Goal: Transaction & Acquisition: Purchase product/service

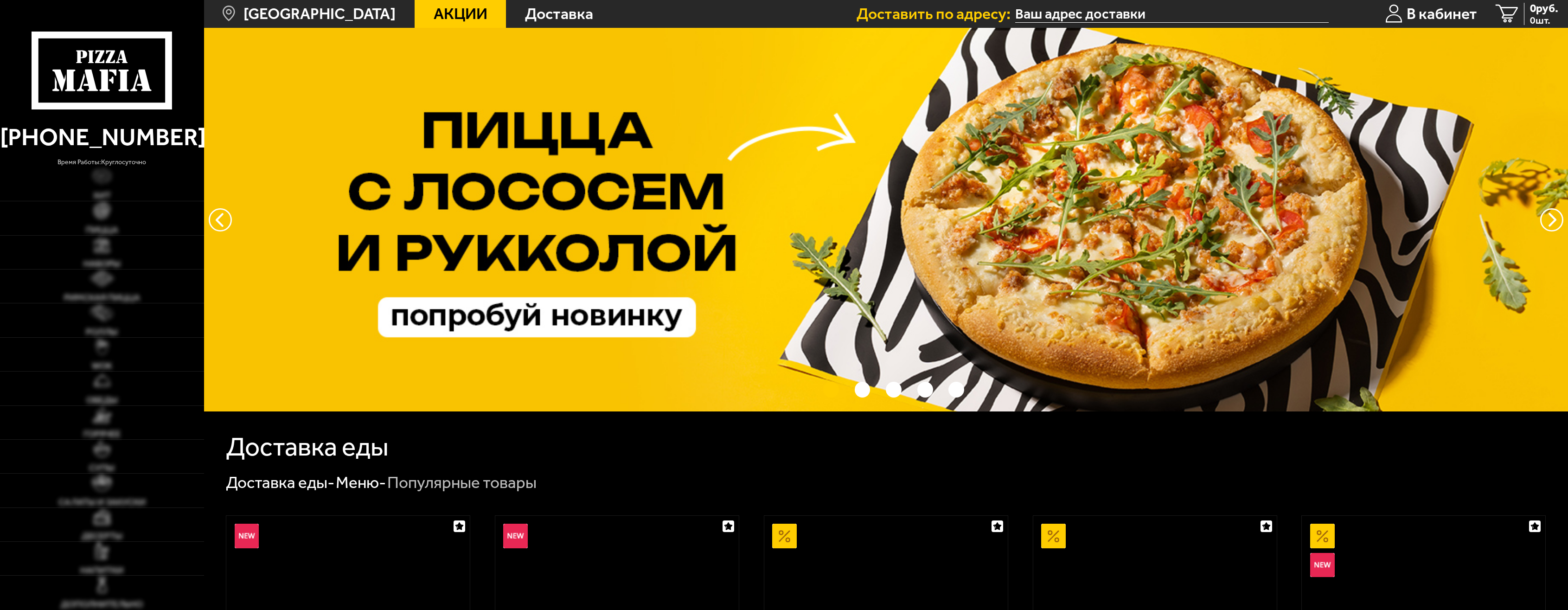
click at [1075, 13] on input "text" at bounding box center [1172, 14] width 313 height 17
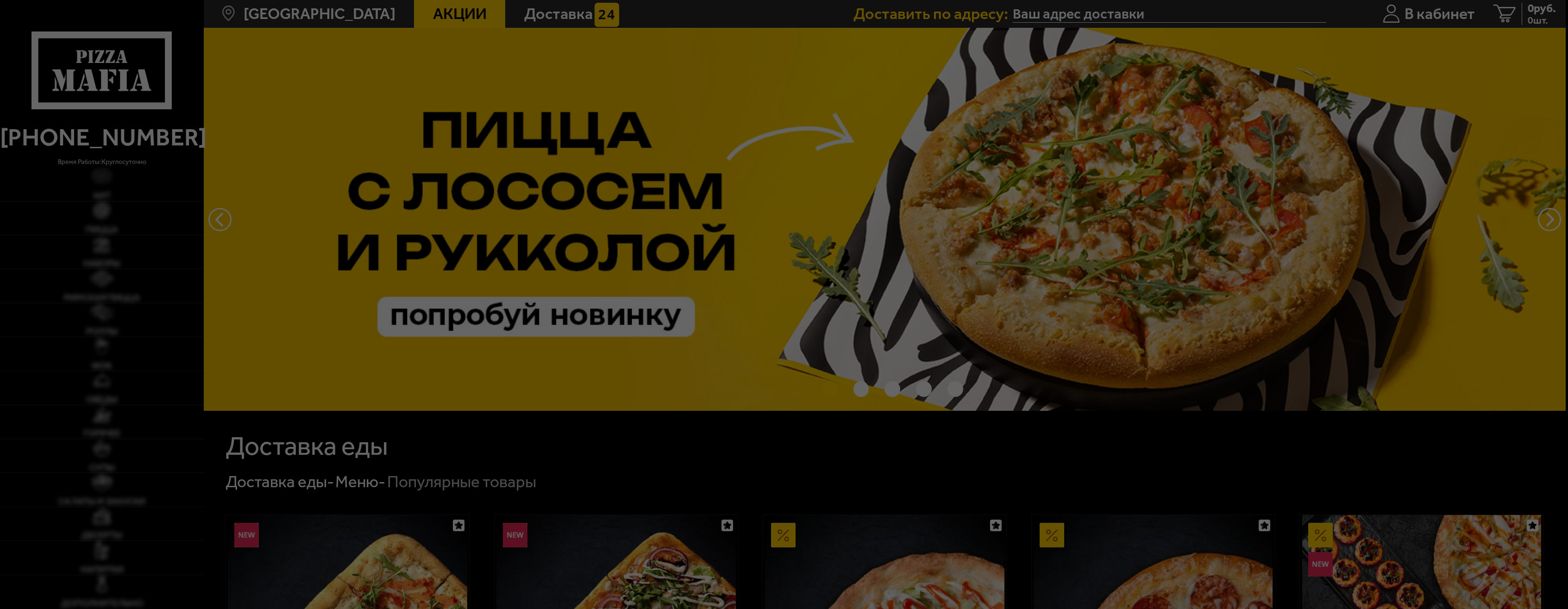
type input "Коломяжский проспект, 28к2"
click at [1331, 2] on div at bounding box center [784, 304] width 1568 height 609
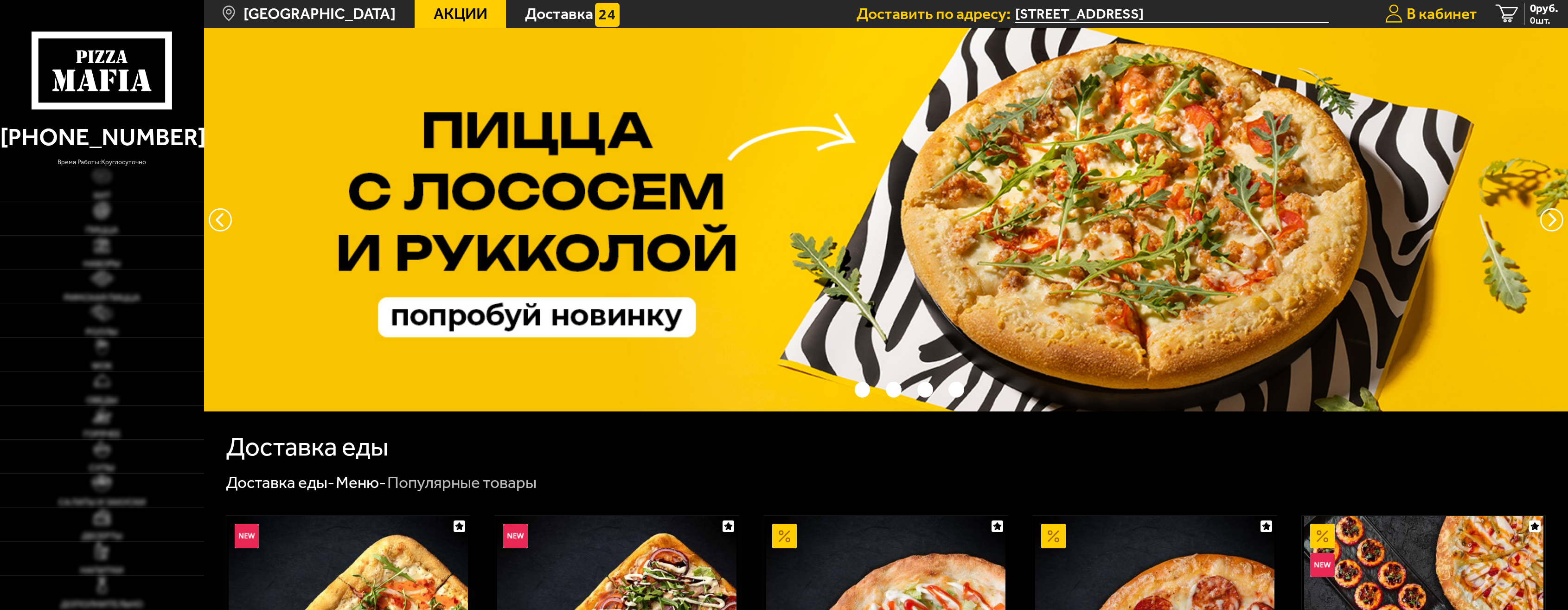
click at [1471, 12] on span "В кабинет" at bounding box center [1442, 14] width 71 height 16
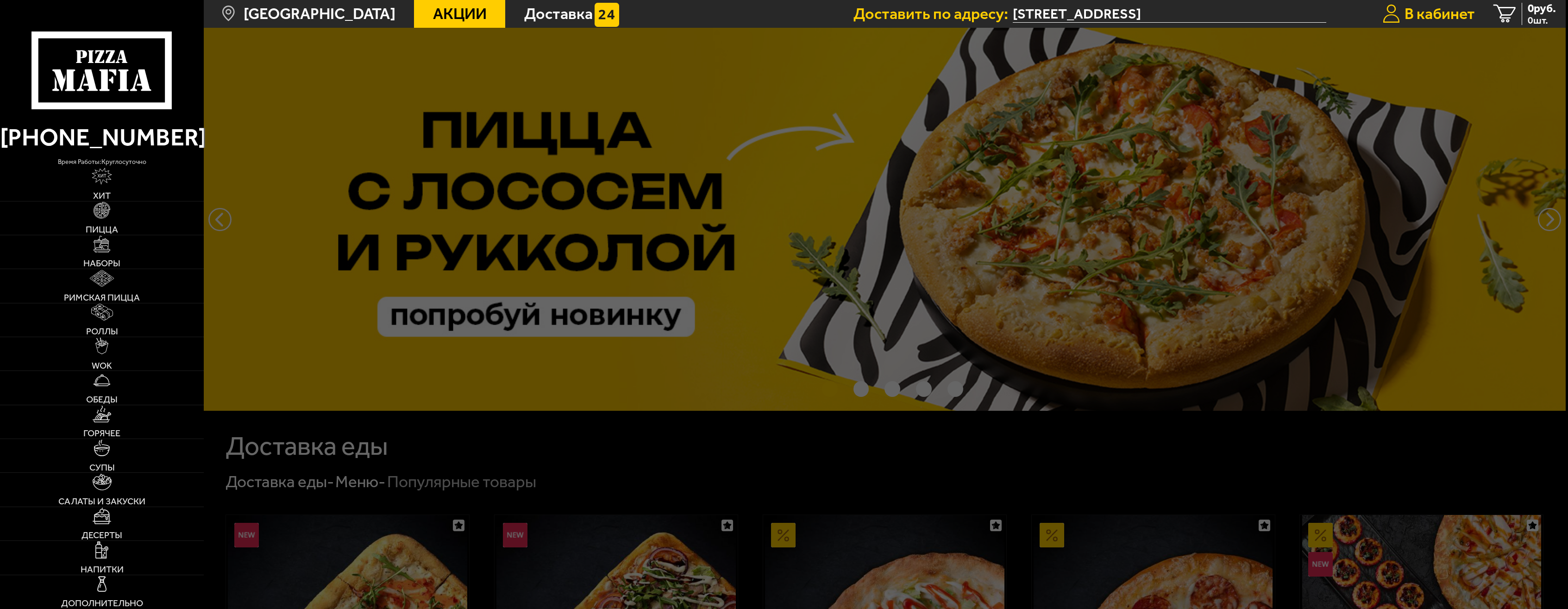
click at [1454, 11] on span "В кабинет" at bounding box center [1440, 14] width 71 height 16
click at [925, 241] on div at bounding box center [988, 333] width 1568 height 609
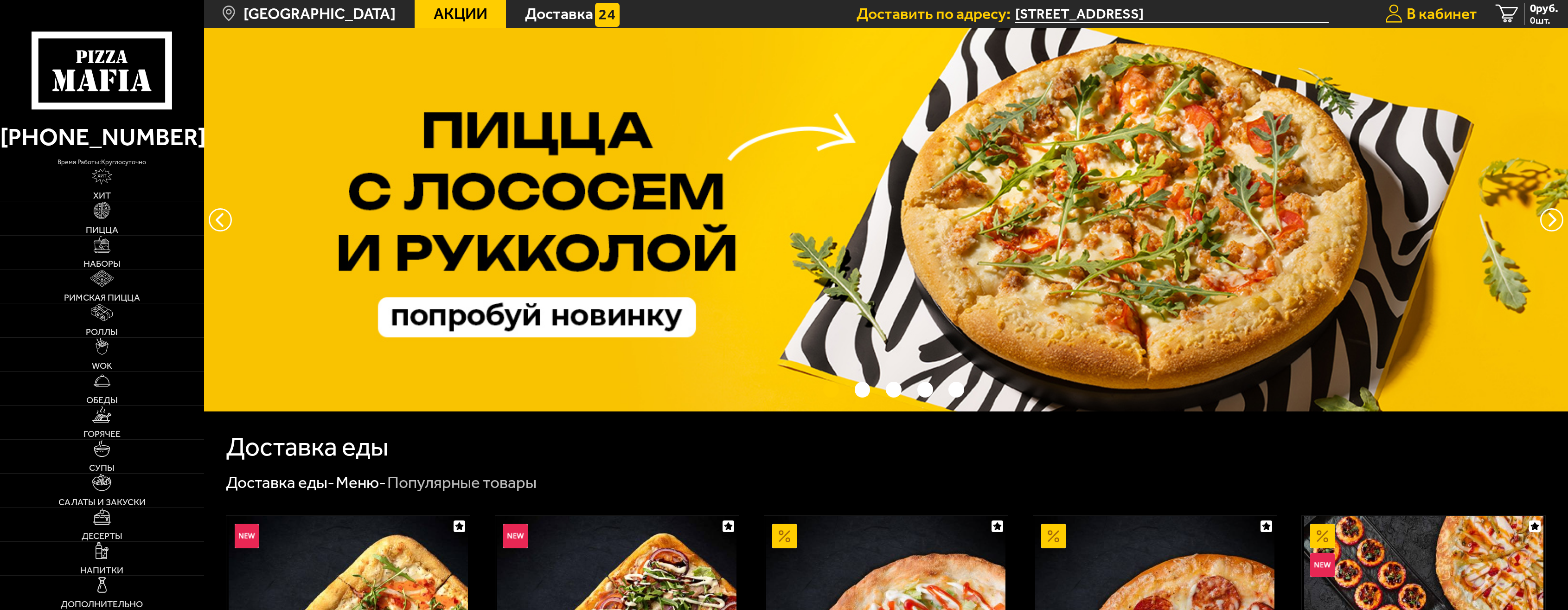
click at [1414, 9] on span "В кабинет" at bounding box center [1442, 14] width 71 height 16
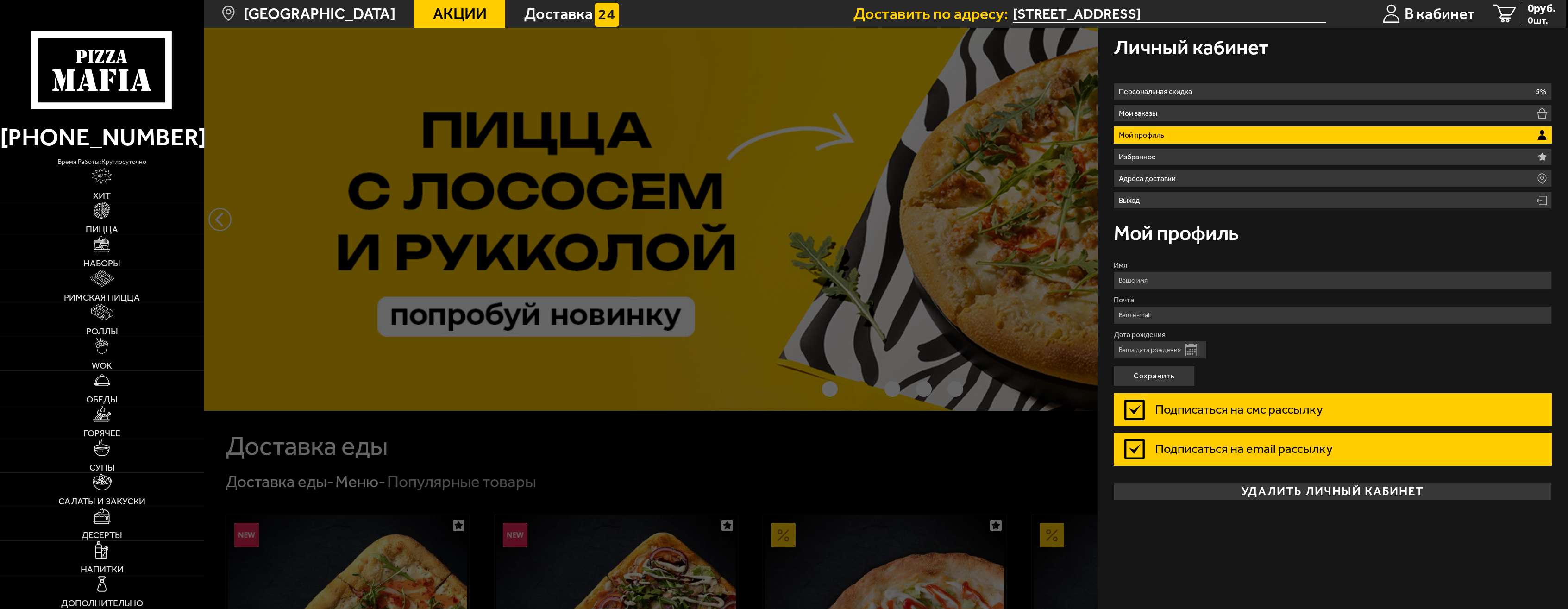
click at [810, 19] on ul "Акции Доставка" at bounding box center [634, 14] width 439 height 28
click at [528, 129] on div at bounding box center [988, 333] width 1568 height 609
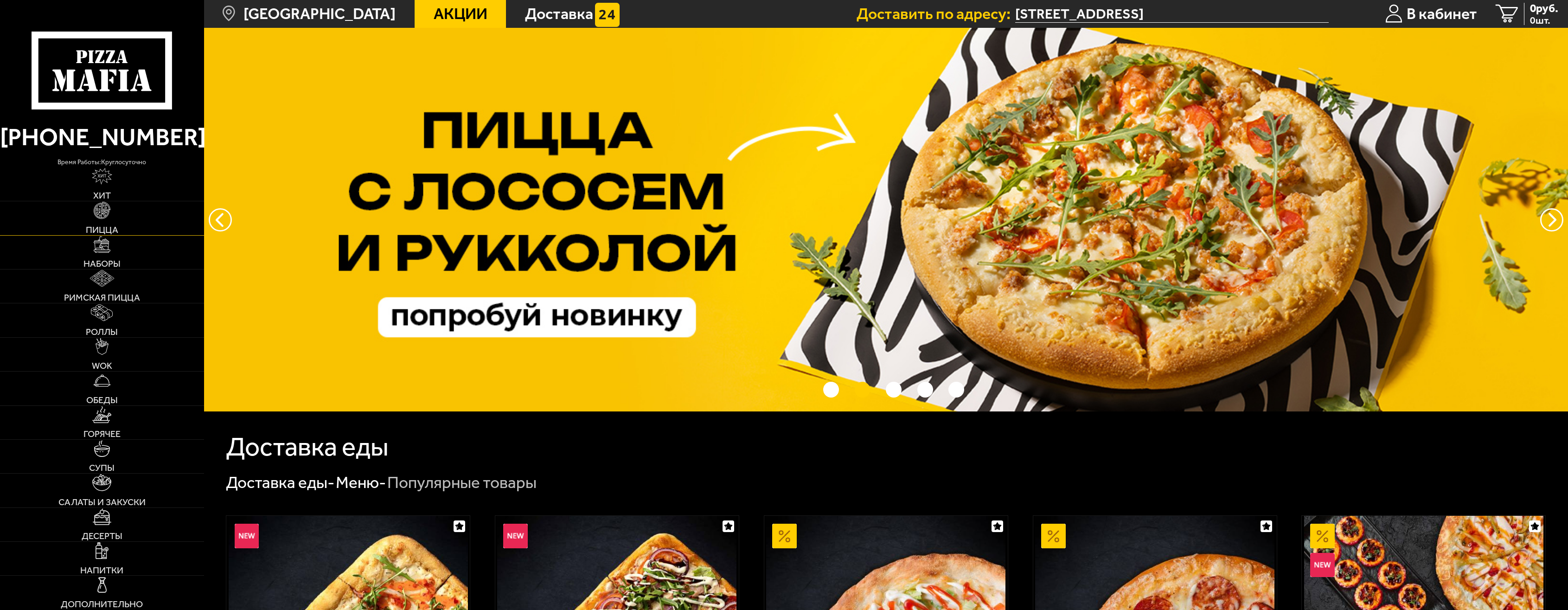
click at [107, 219] on link "Пицца" at bounding box center [102, 218] width 204 height 34
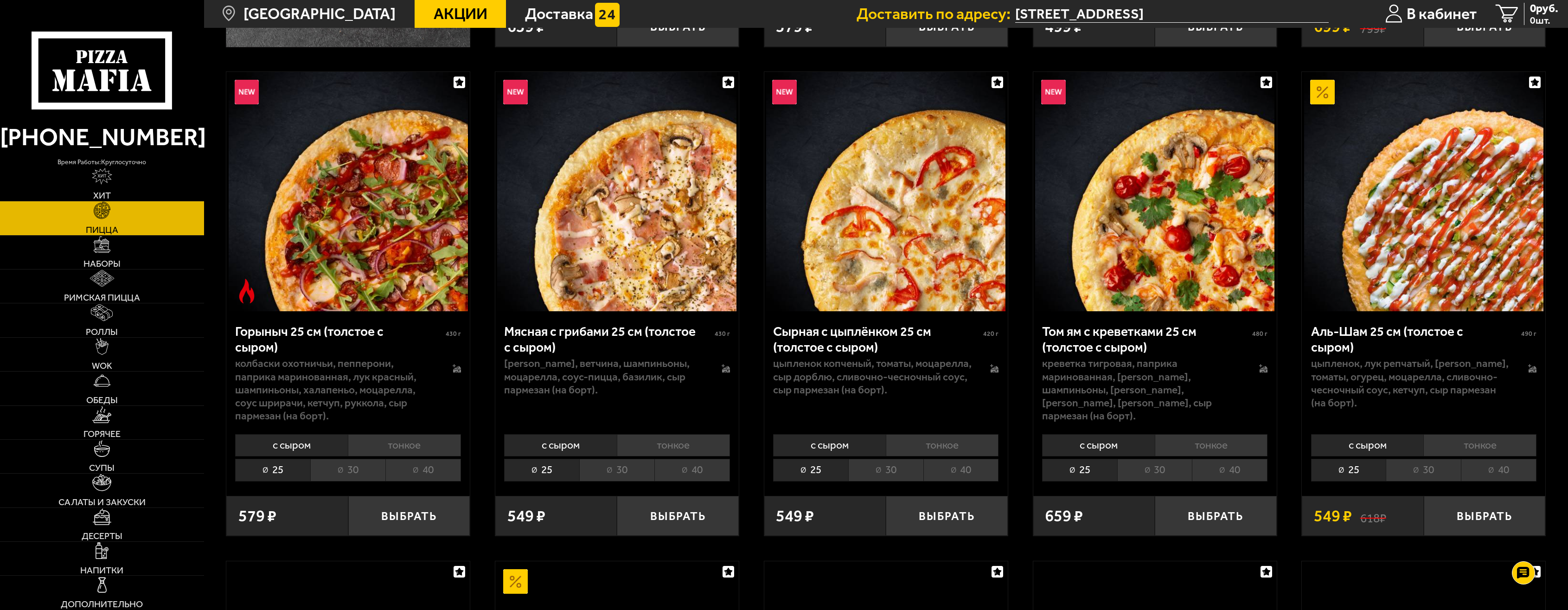
scroll to position [696, 0]
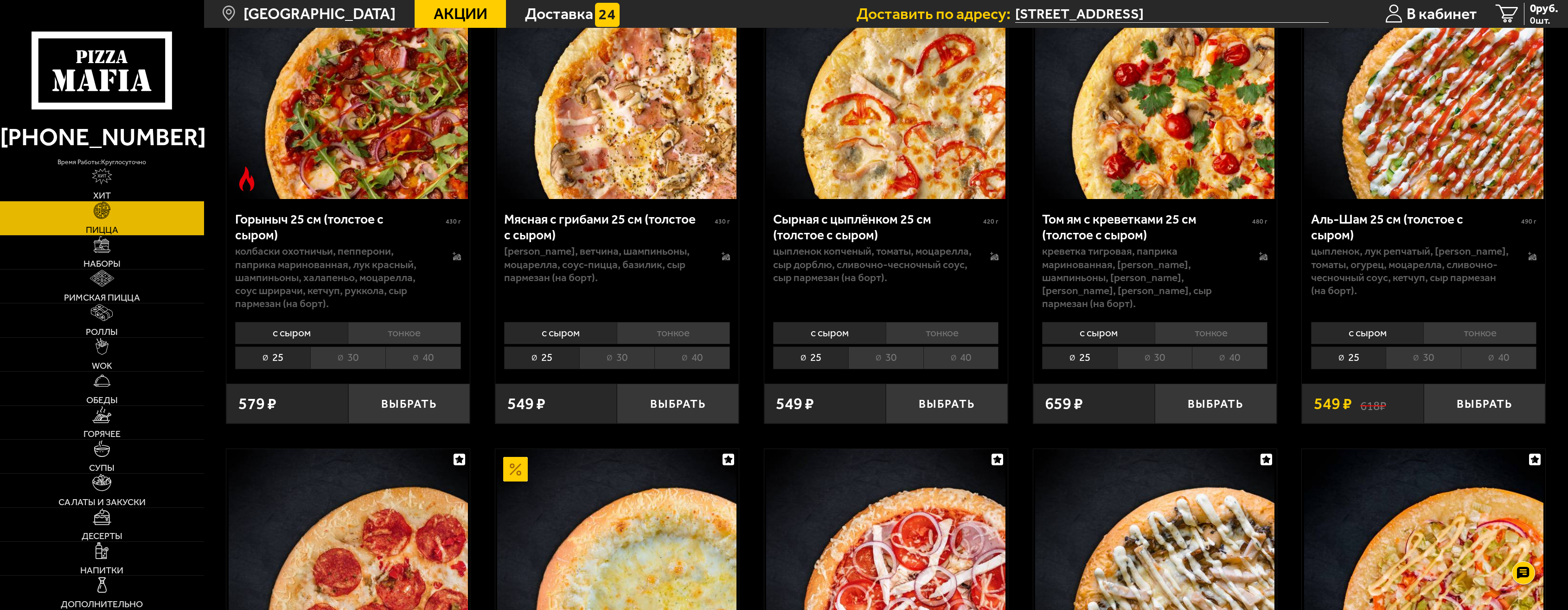
click at [1413, 332] on li "с сыром" at bounding box center [1367, 333] width 113 height 23
click at [1497, 353] on li "40" at bounding box center [1499, 357] width 76 height 23
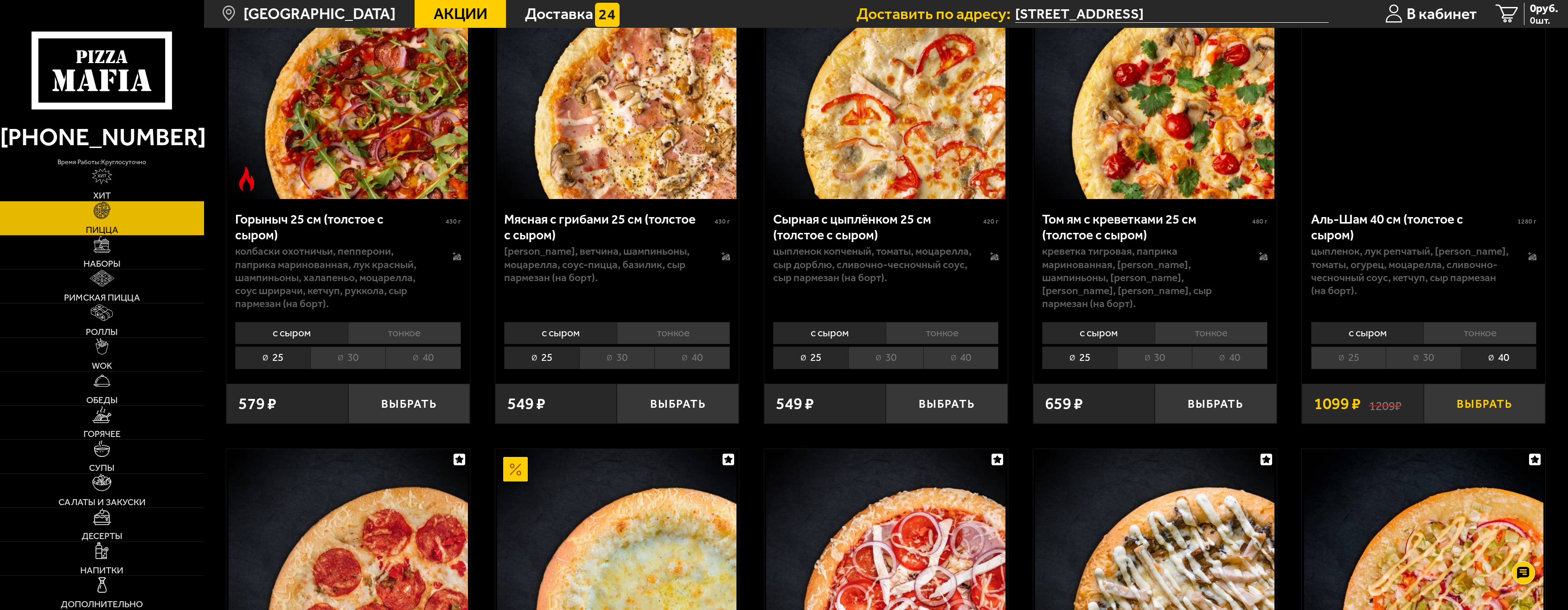
click at [1499, 404] on button "Выбрать" at bounding box center [1485, 403] width 122 height 40
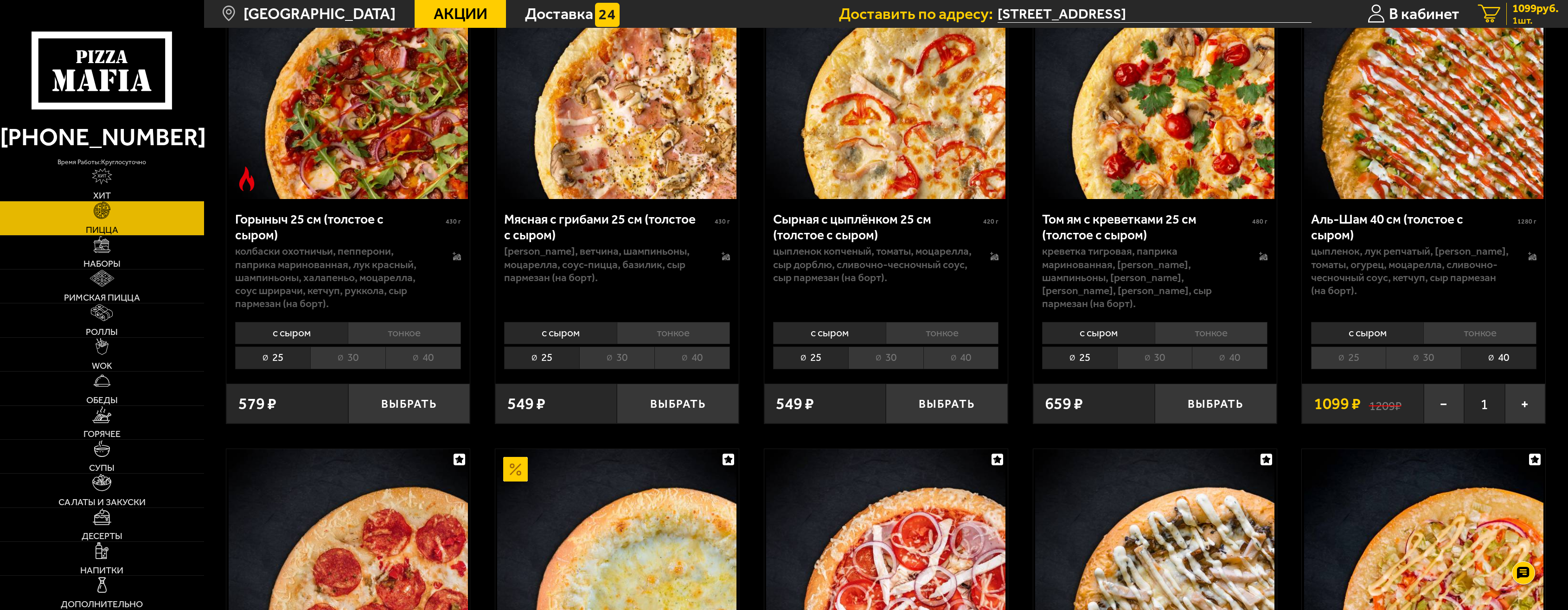
click at [1515, 9] on span "1099 руб." at bounding box center [1536, 9] width 46 height 12
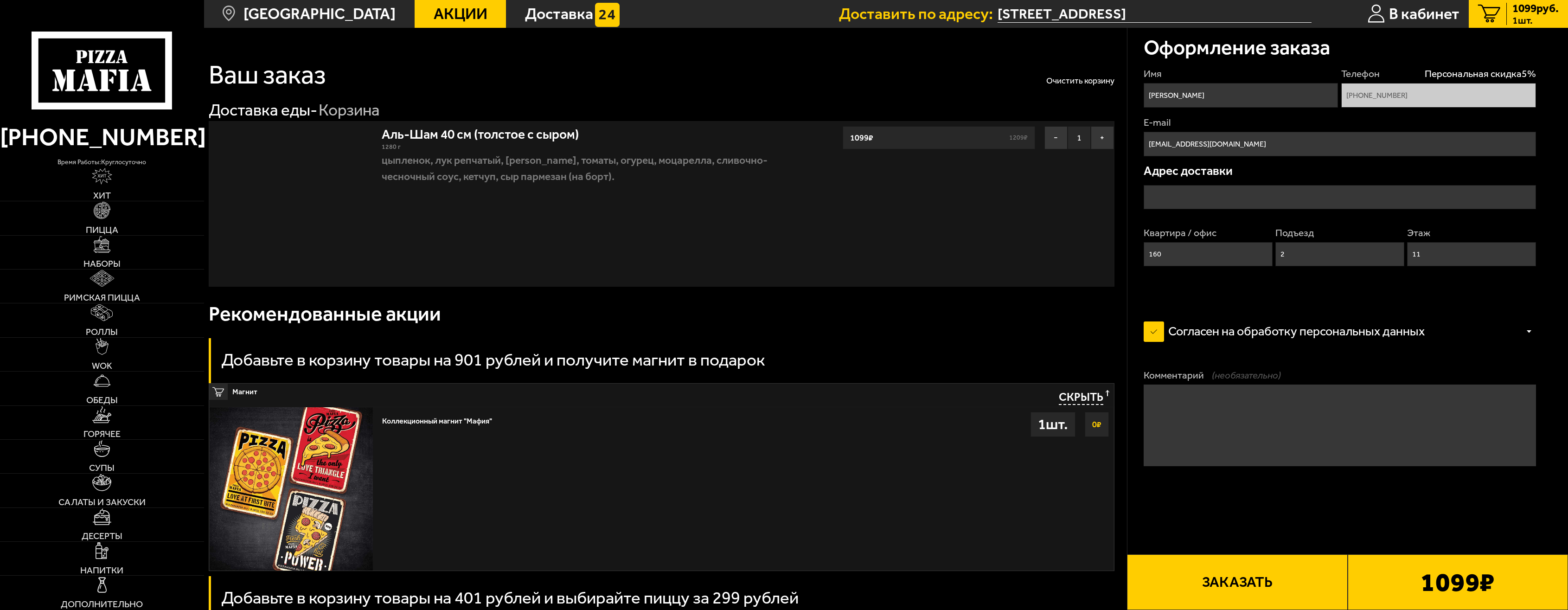
type input "Коломяжский проспект, 28к2"
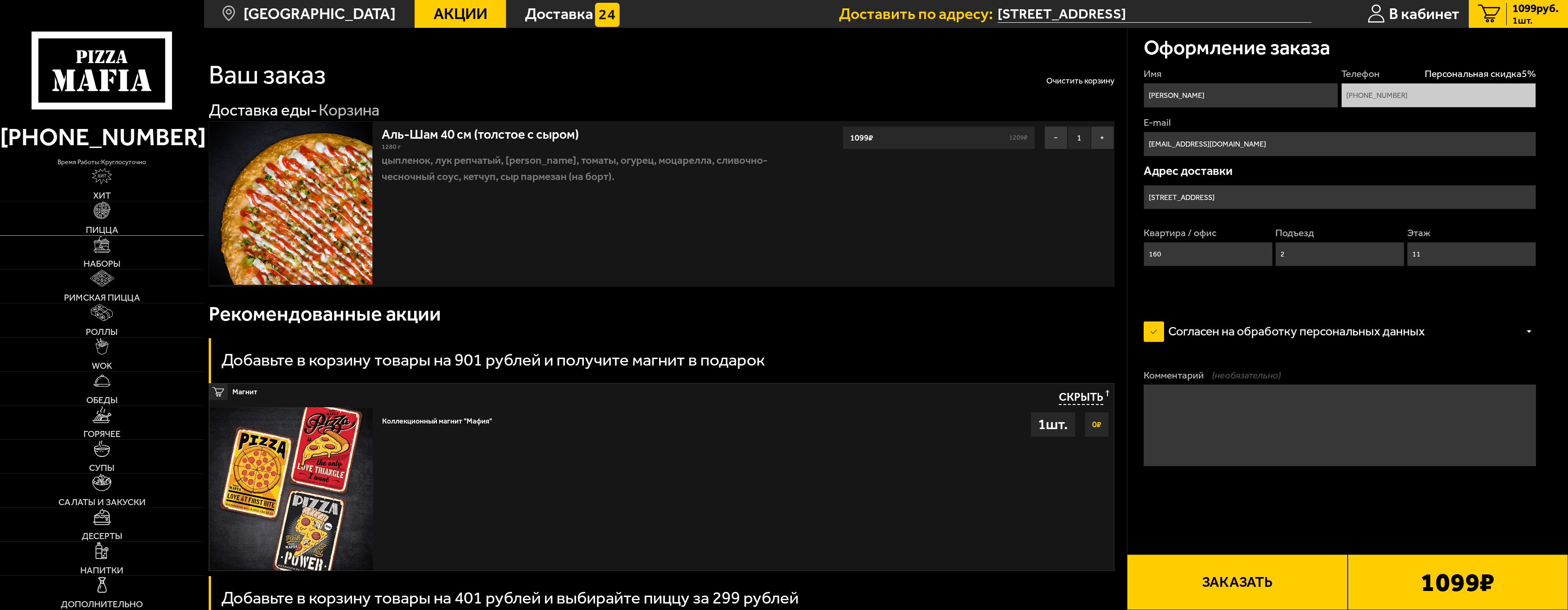
click at [138, 210] on link "Пицца" at bounding box center [102, 218] width 204 height 34
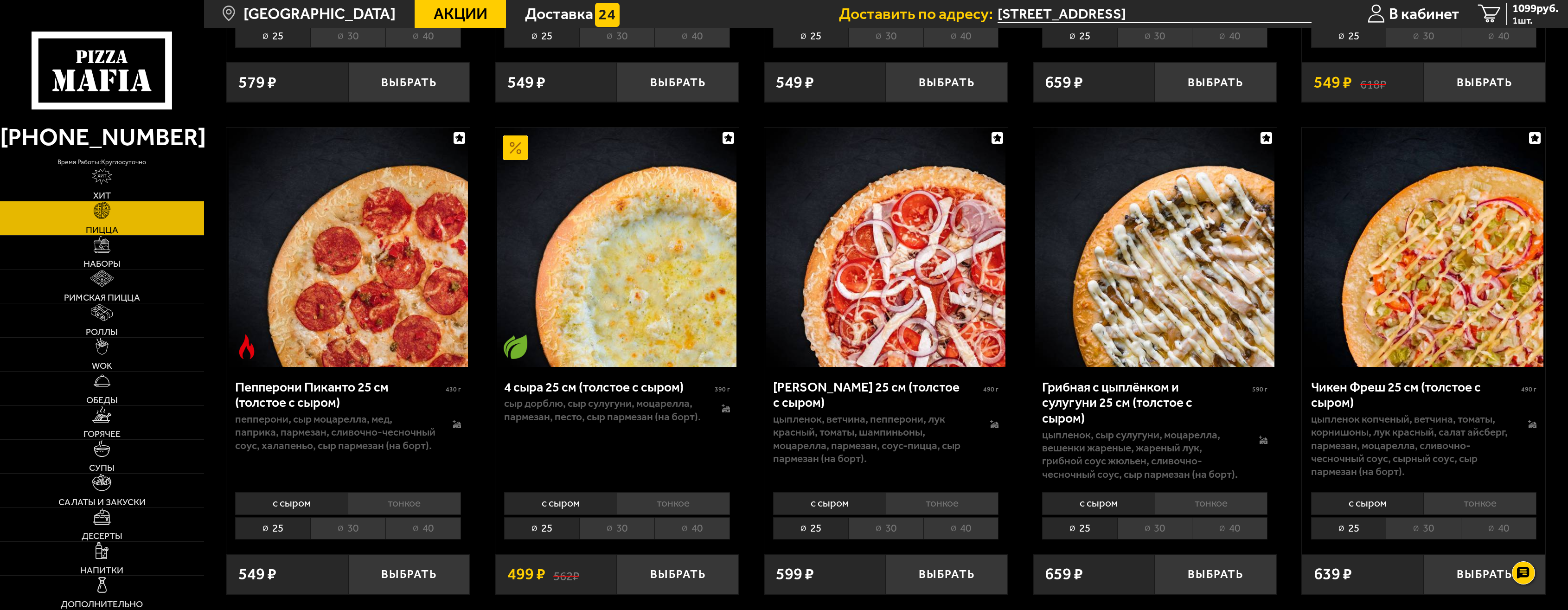
scroll to position [1021, 0]
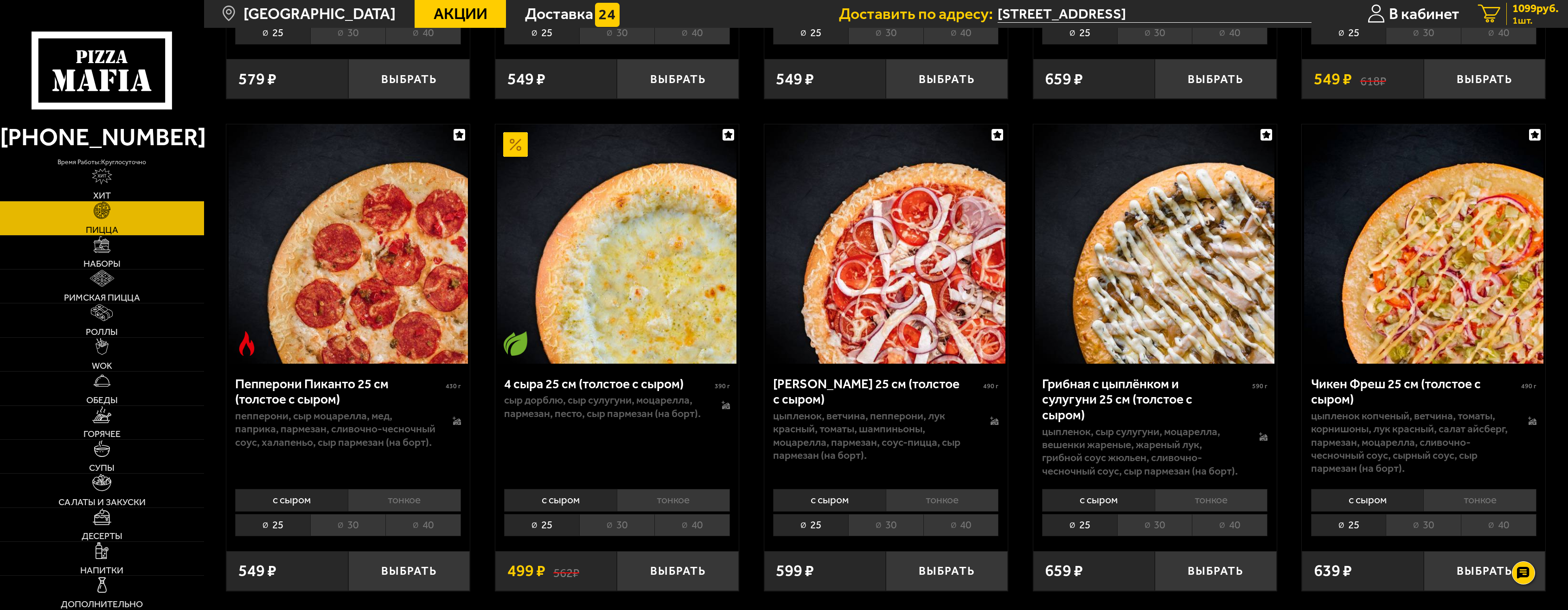
click at [1521, 10] on span "1099 руб." at bounding box center [1536, 9] width 46 height 12
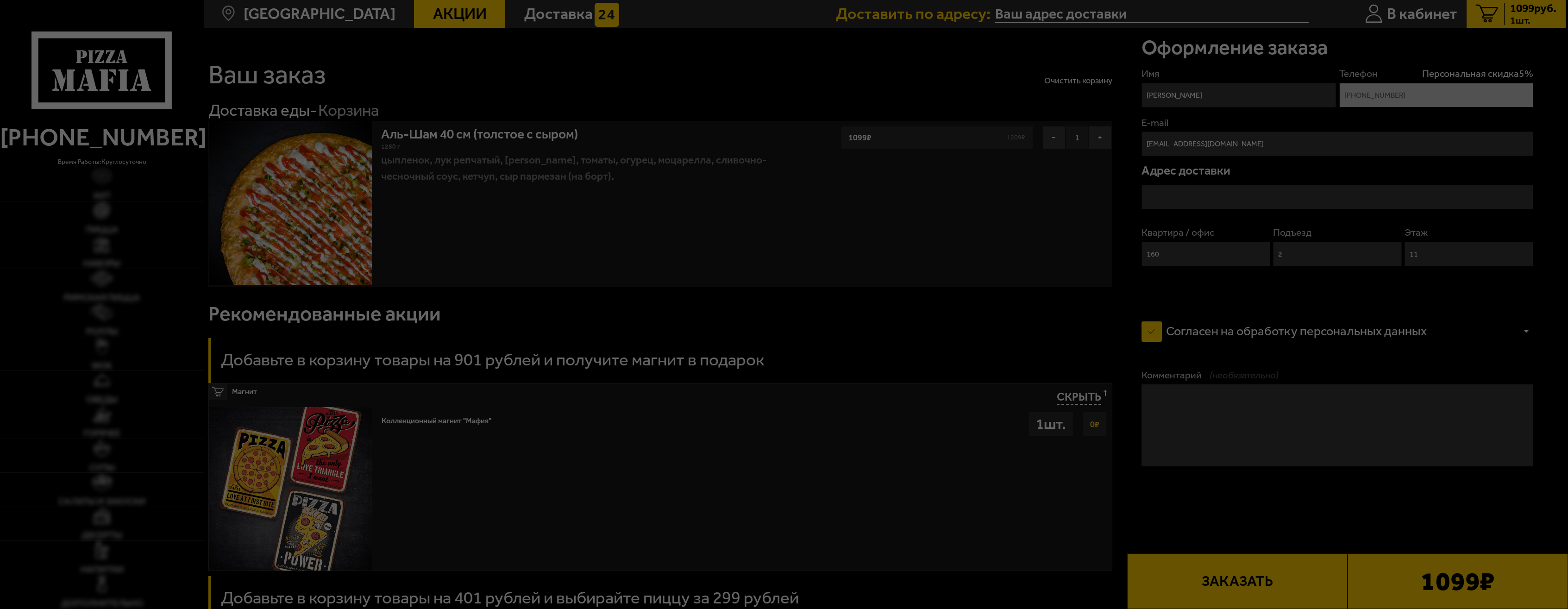
type input "Россия, Санкт-Петербург, Коломяжский проспект, 28к2"
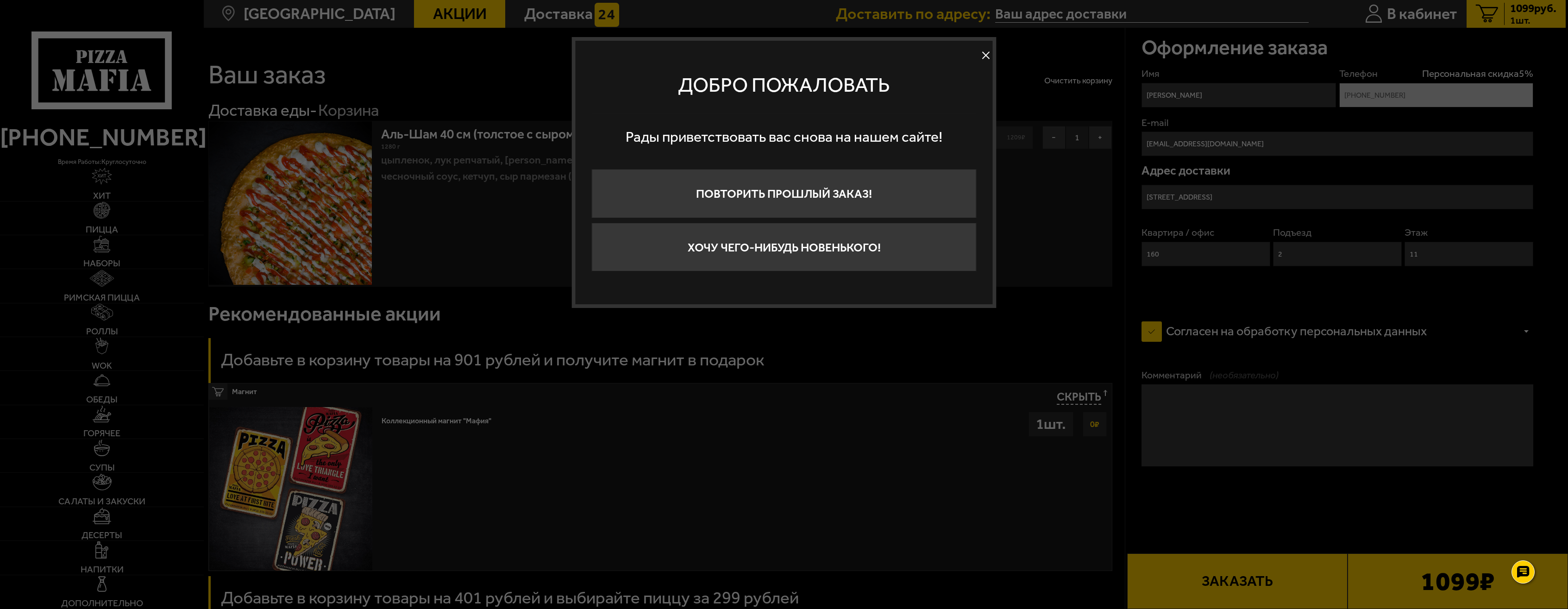
click at [984, 54] on button at bounding box center [985, 55] width 14 height 14
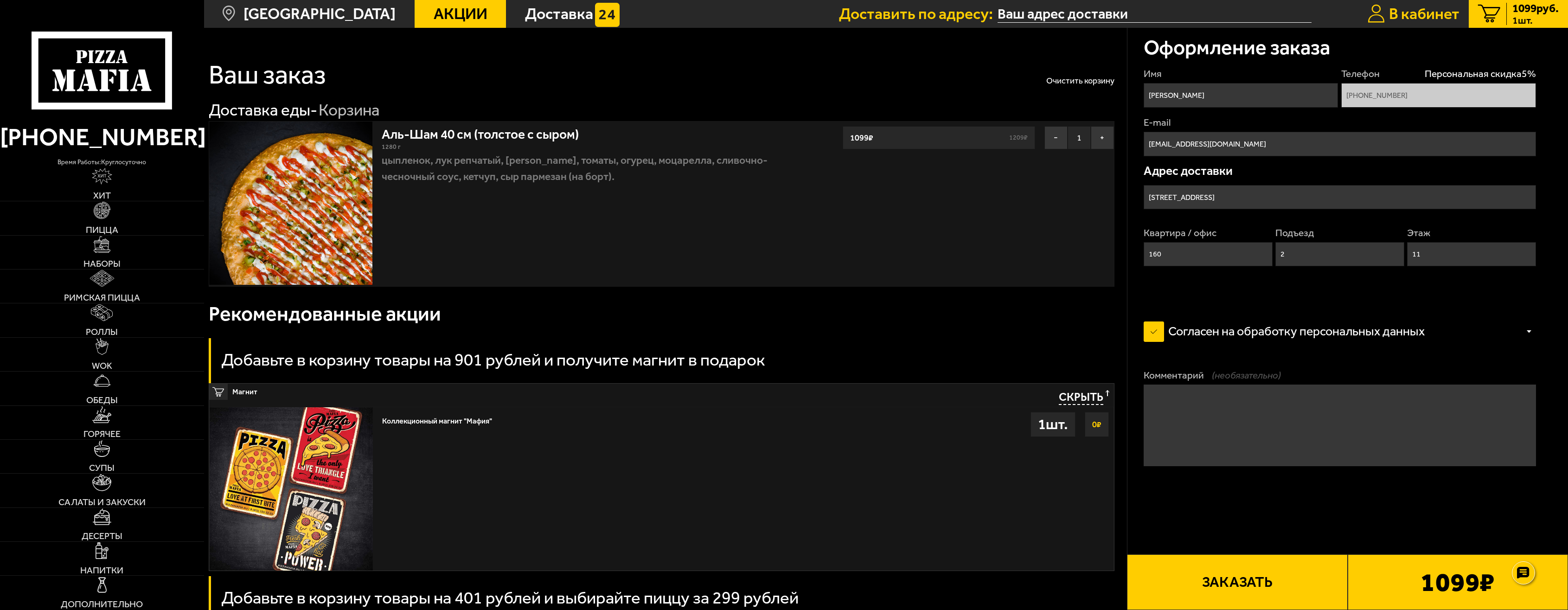
click at [1405, 16] on span "В кабинет" at bounding box center [1425, 14] width 71 height 16
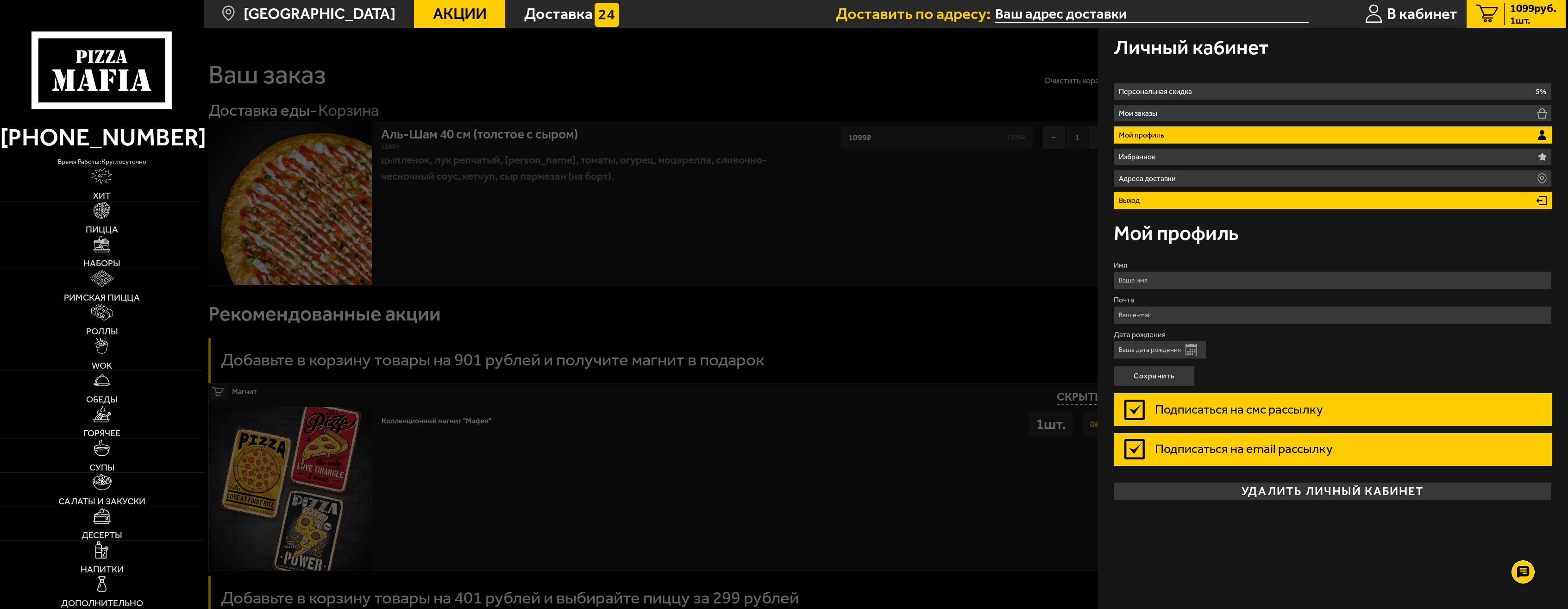
click at [1189, 199] on li "Выход" at bounding box center [1332, 200] width 438 height 17
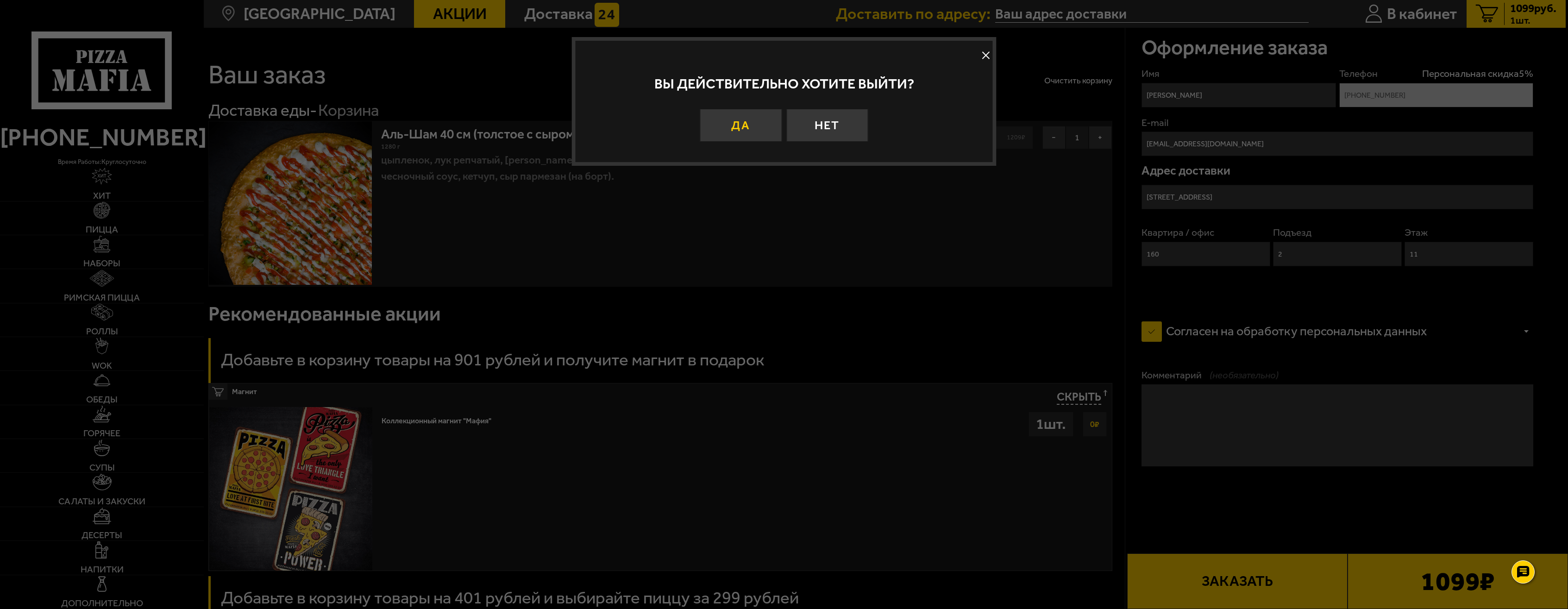
click at [741, 135] on button "Да" at bounding box center [741, 125] width 82 height 33
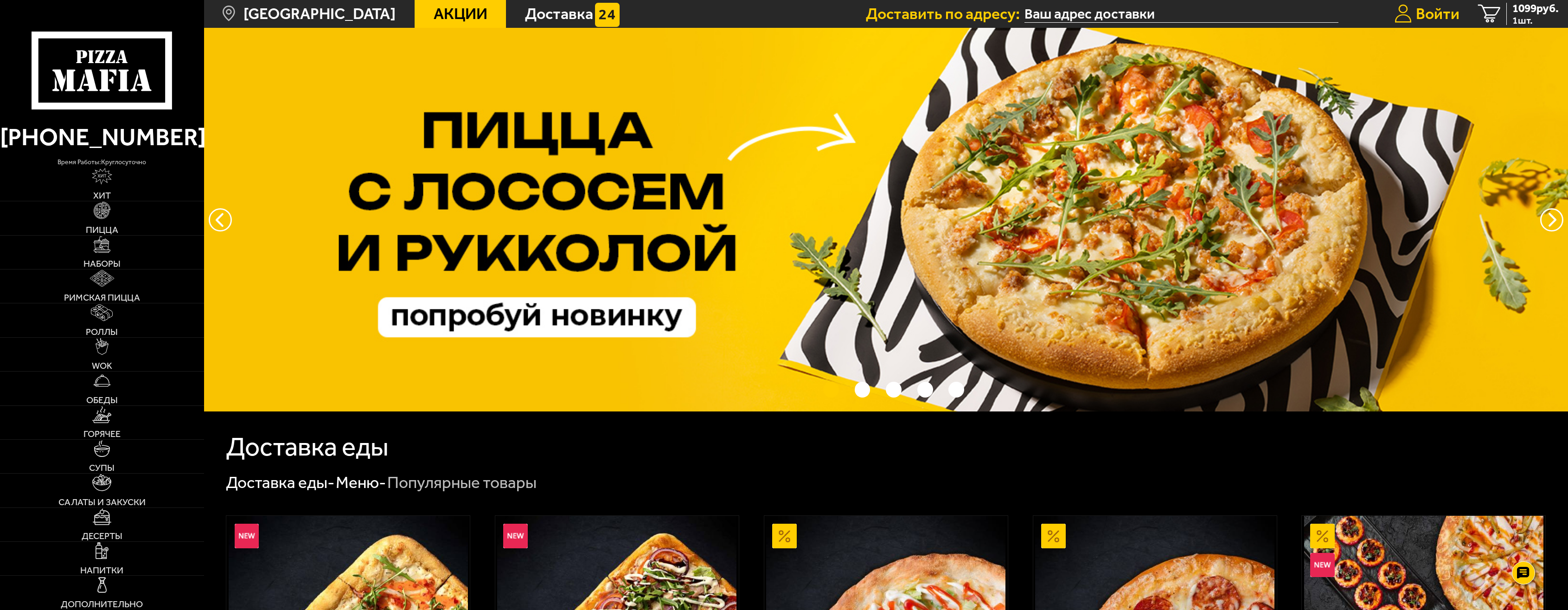
click at [1416, 9] on span "Войти" at bounding box center [1438, 14] width 44 height 16
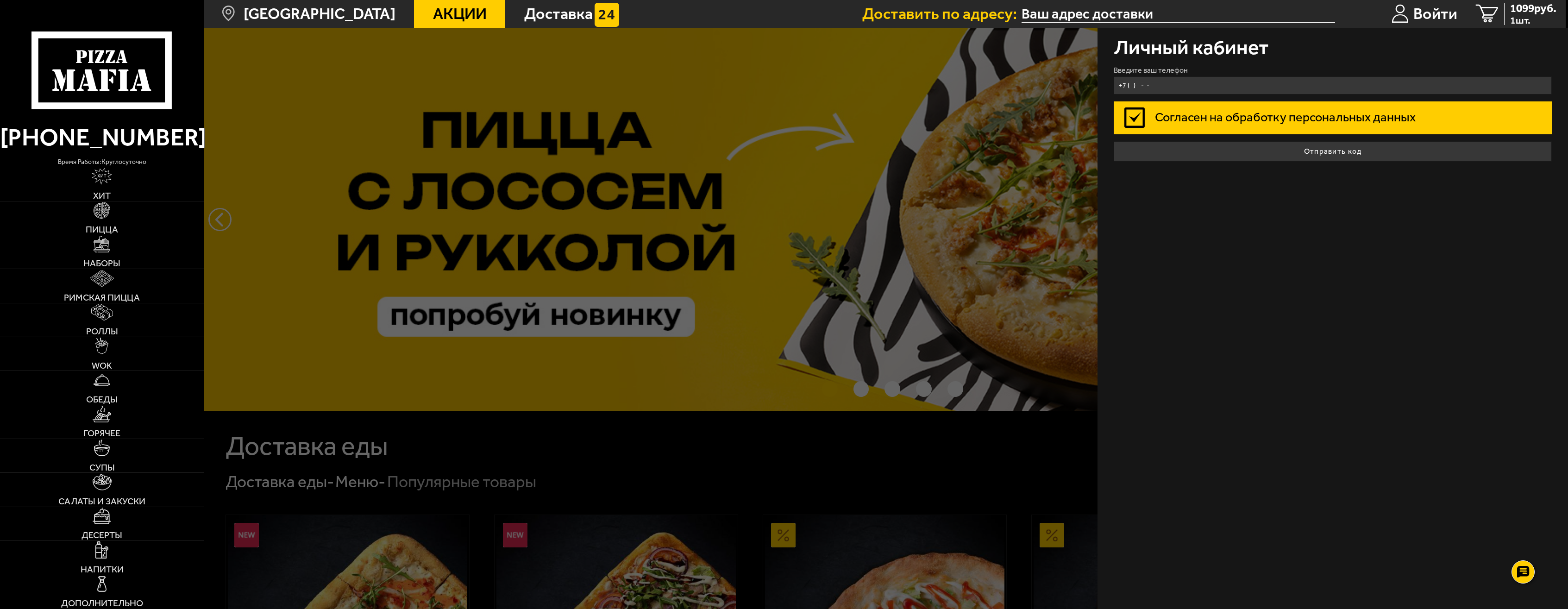
click at [1170, 86] on input "+7 ( ) - -" at bounding box center [1332, 86] width 438 height 18
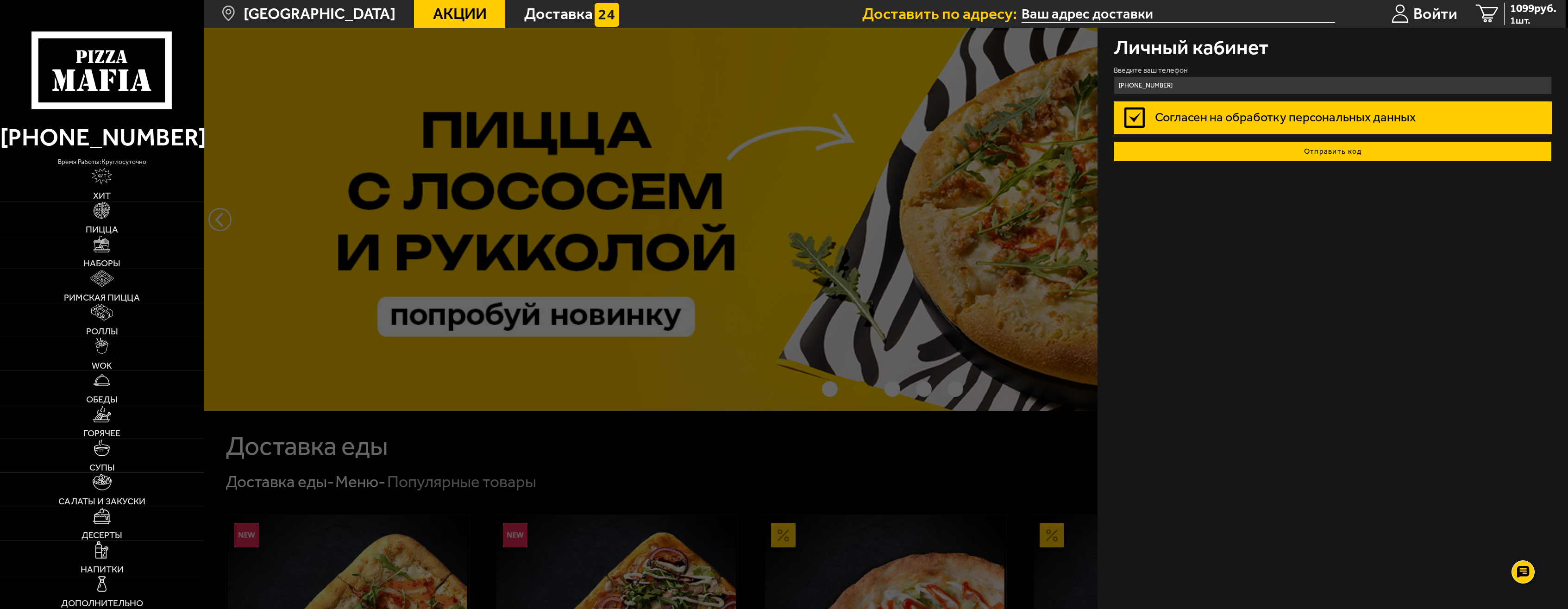
type input "+7 (911) 141-71-66"
click at [1272, 154] on button "Отправить код" at bounding box center [1332, 151] width 438 height 20
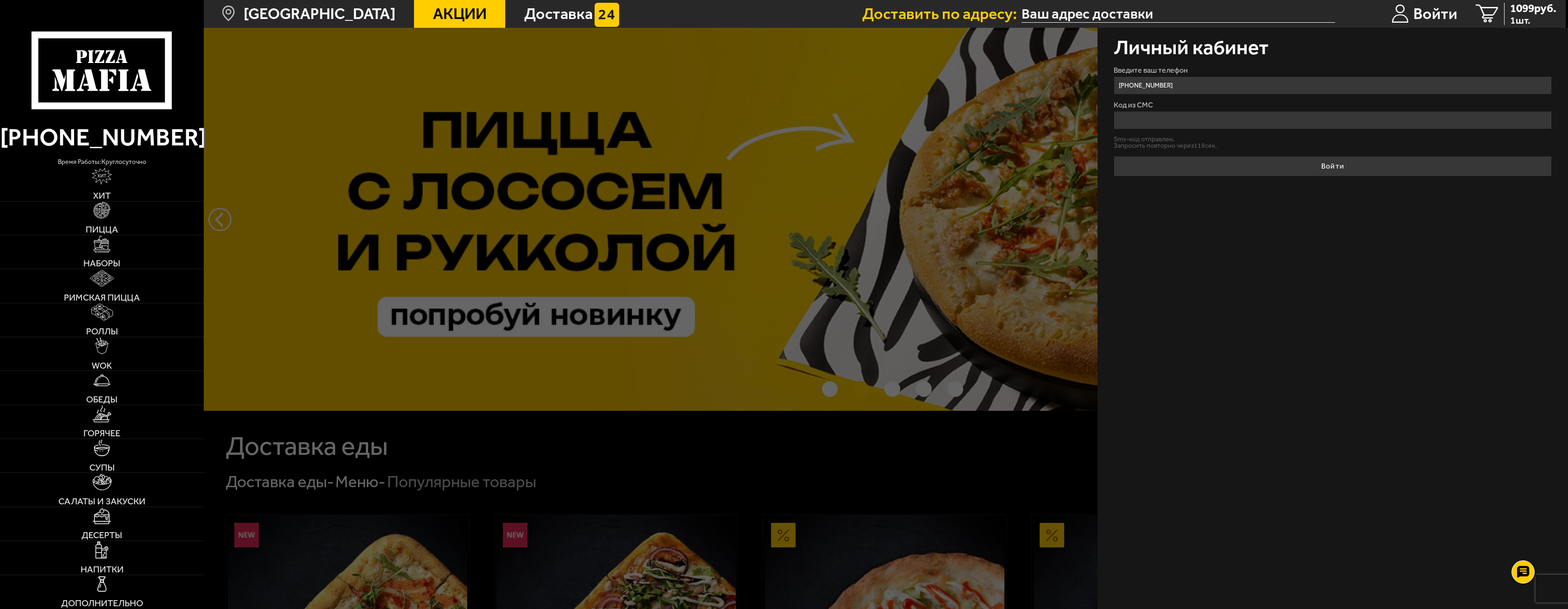
click at [1218, 119] on input "Код из СМС" at bounding box center [1332, 121] width 438 height 18
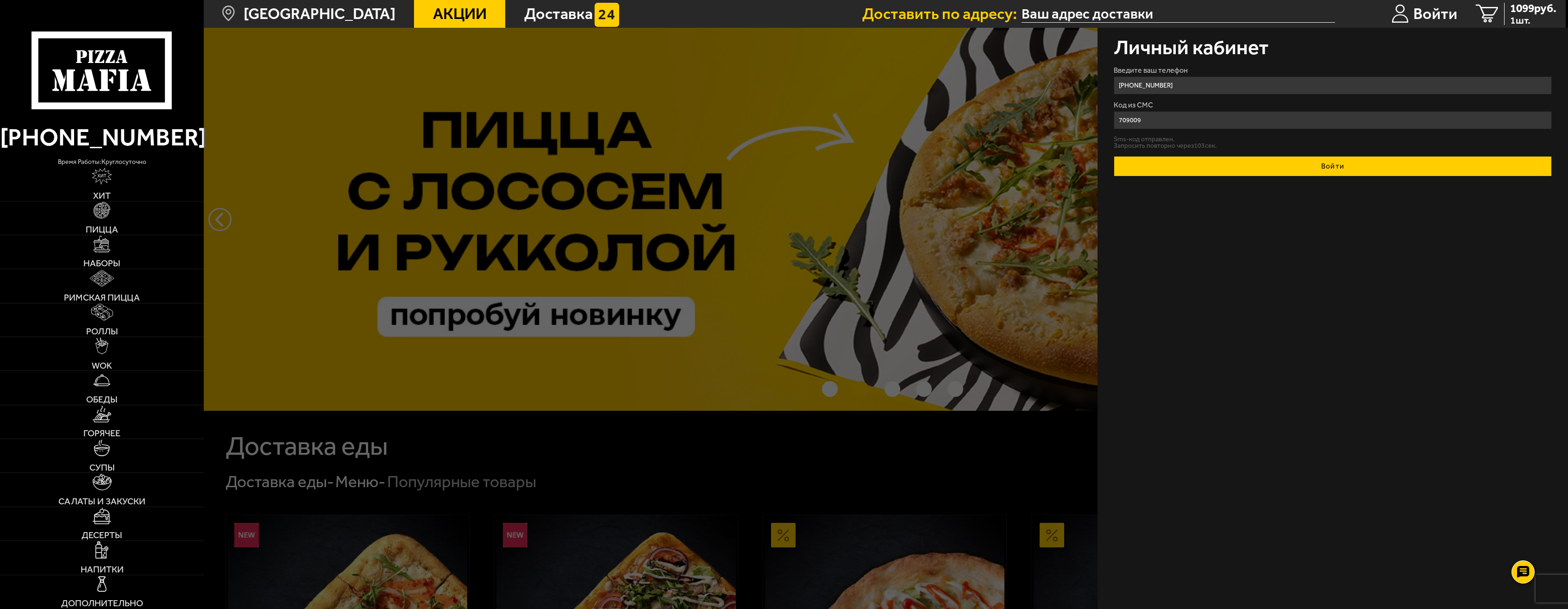
type input "709009"
click at [1323, 169] on button "Войти" at bounding box center [1332, 166] width 438 height 20
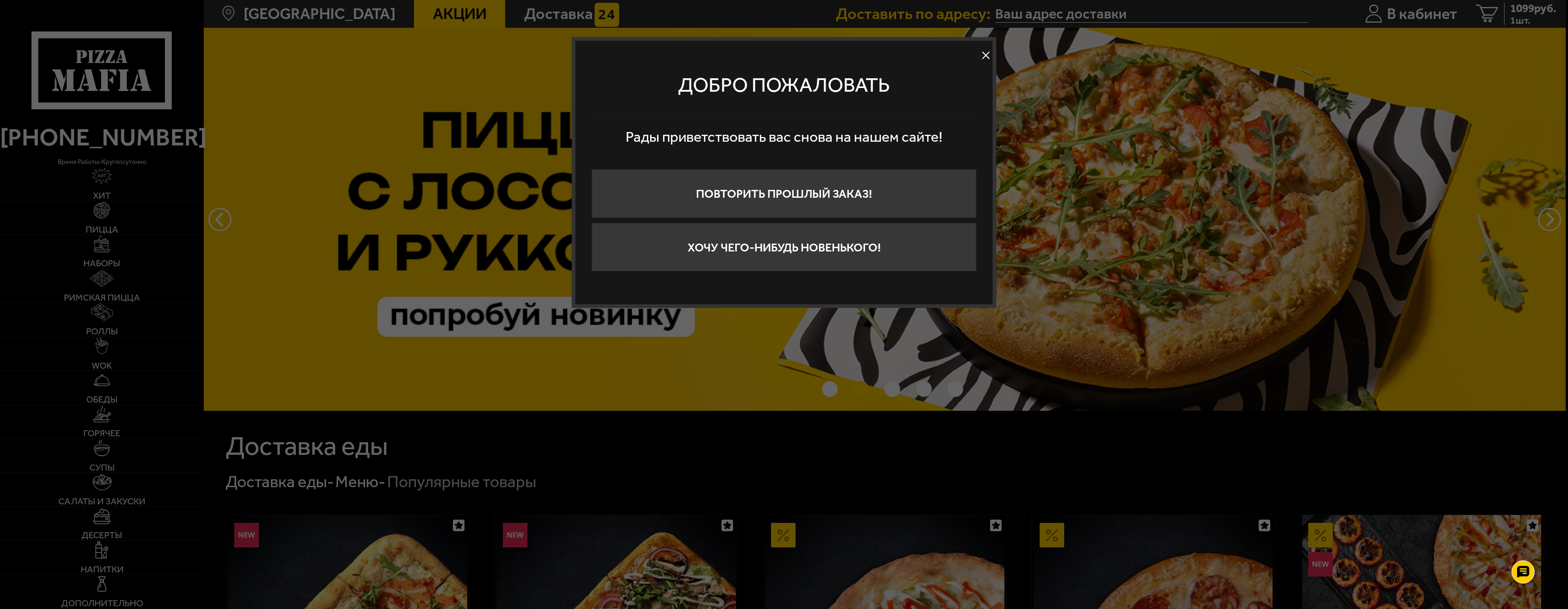
click at [984, 52] on button at bounding box center [985, 55] width 14 height 14
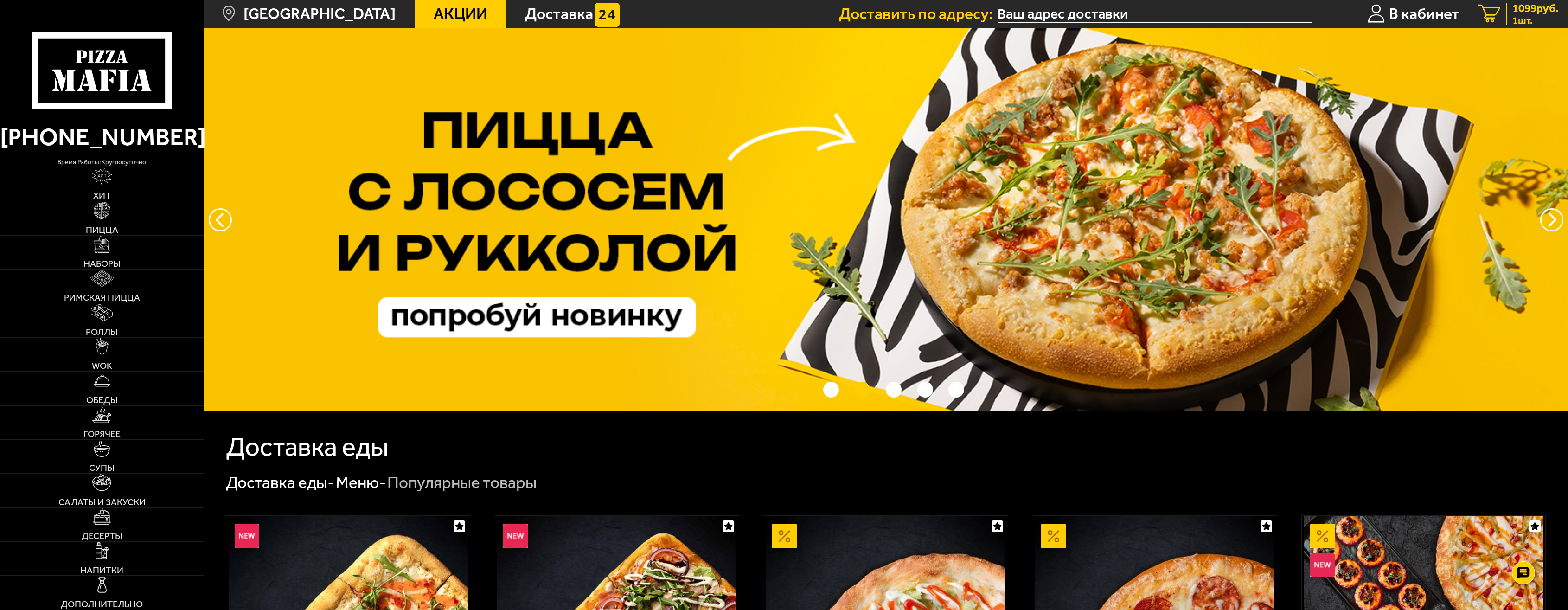
click at [1533, 16] on span "1 шт." at bounding box center [1536, 20] width 46 height 10
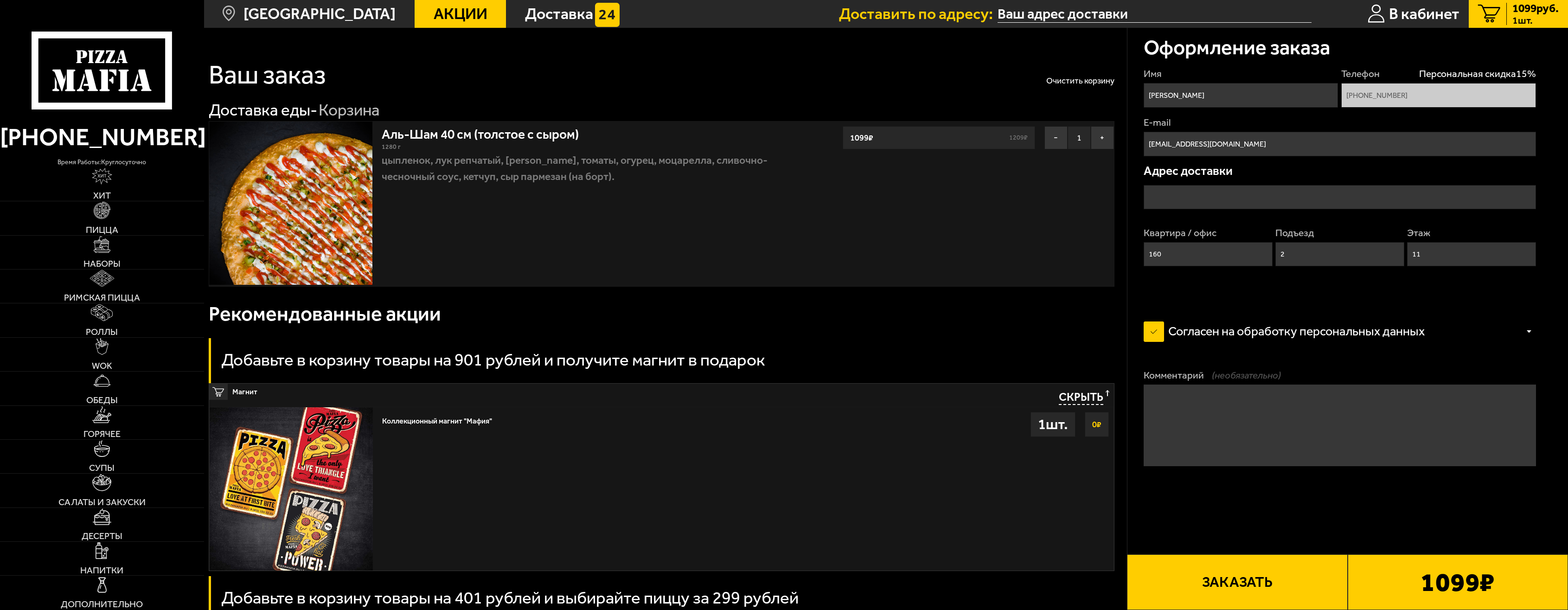
type input "Коломяжский проспект, 28к2"
click at [109, 229] on span "Пицца" at bounding box center [102, 230] width 32 height 9
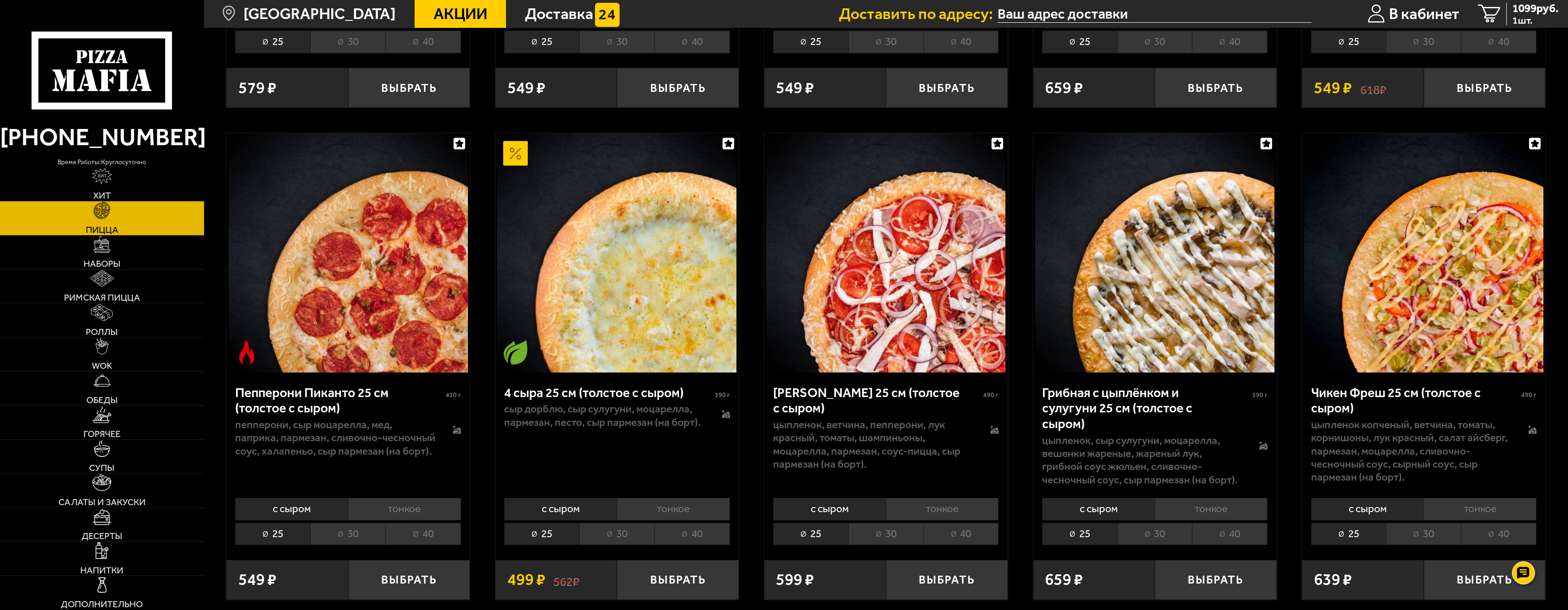
scroll to position [1021, 0]
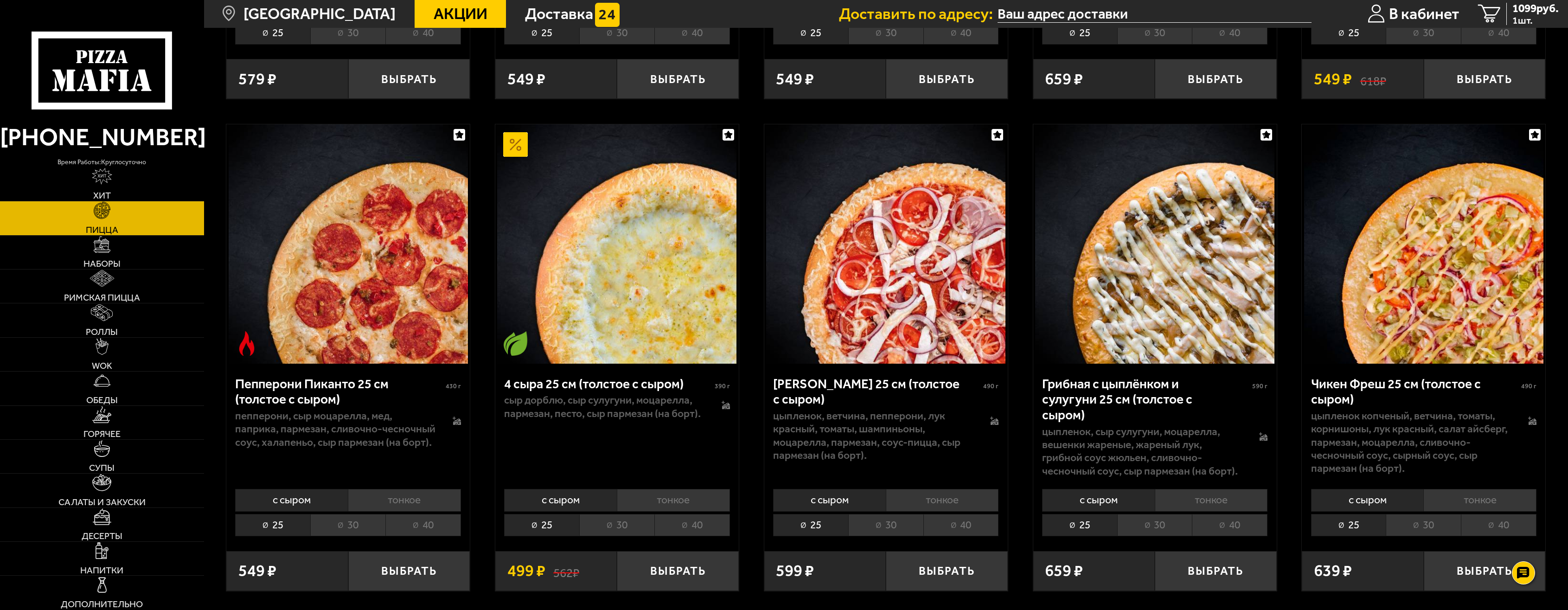
click at [404, 519] on li "40" at bounding box center [423, 525] width 76 height 23
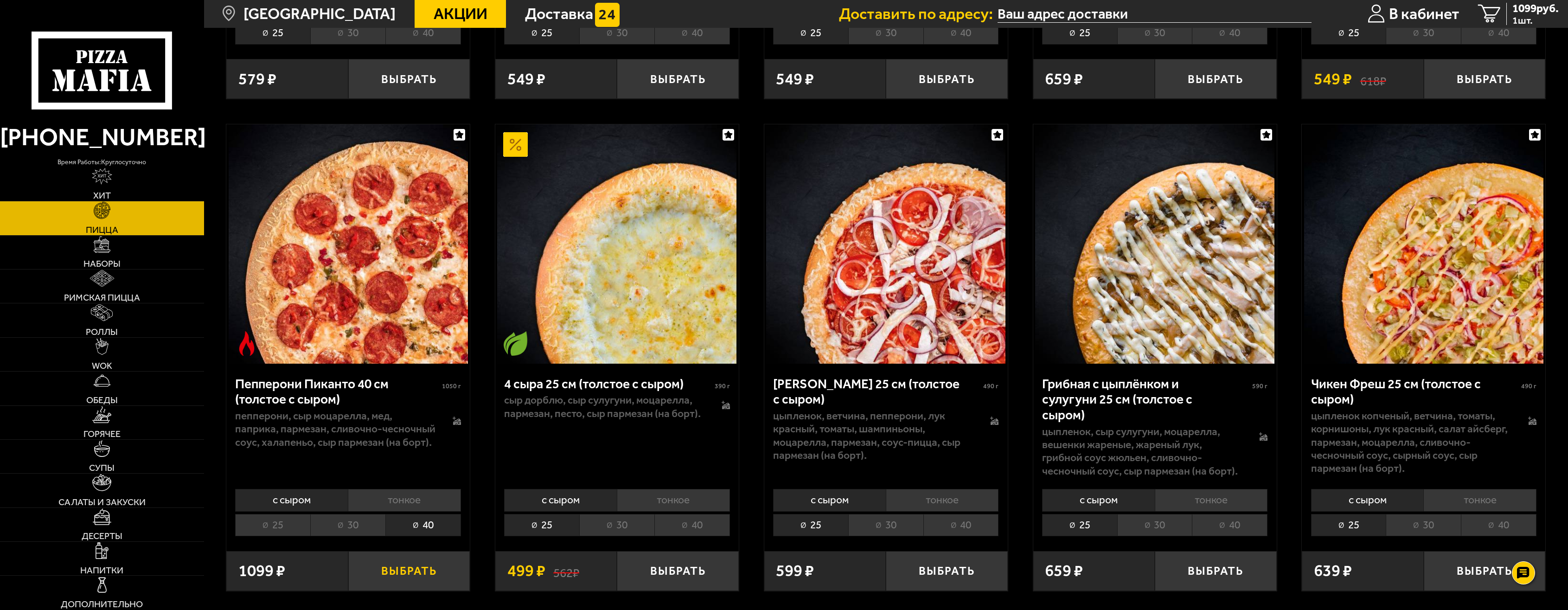
click at [410, 576] on button "Выбрать" at bounding box center [409, 571] width 122 height 40
click at [1533, 8] on span "2033 руб." at bounding box center [1536, 9] width 46 height 12
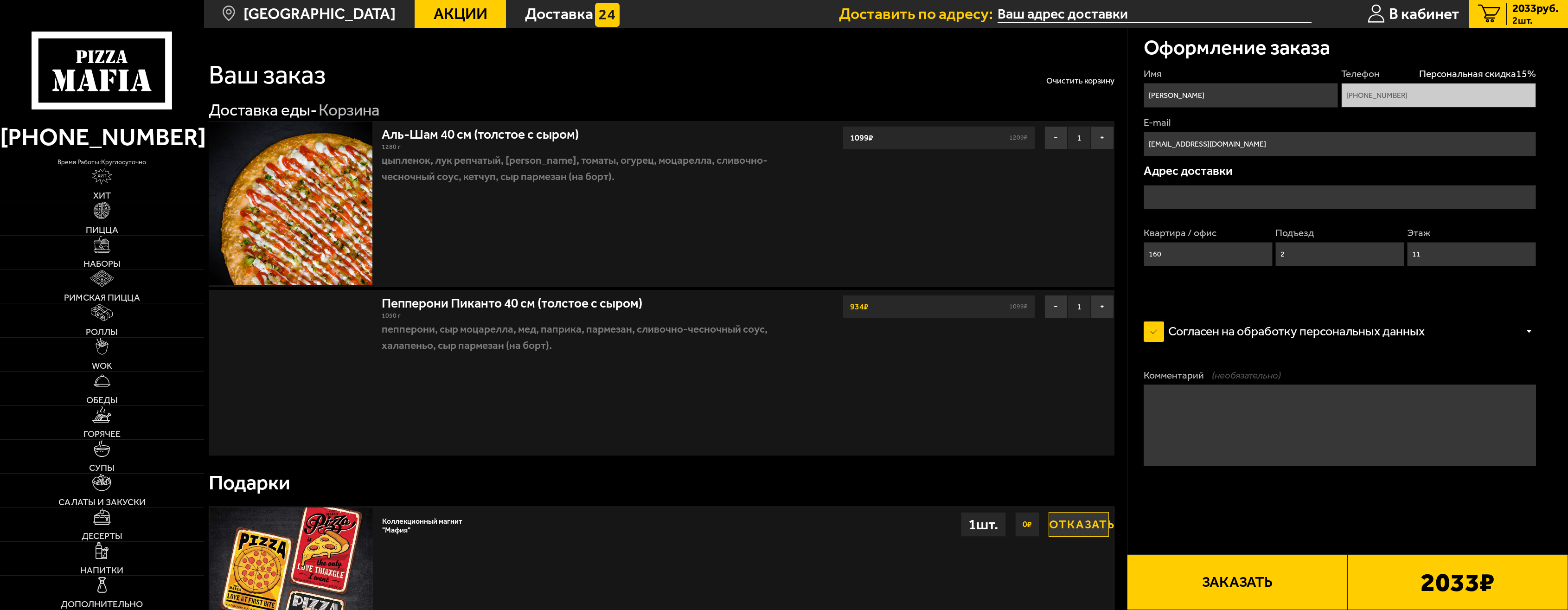
type input "Коломяжский проспект, 28к2"
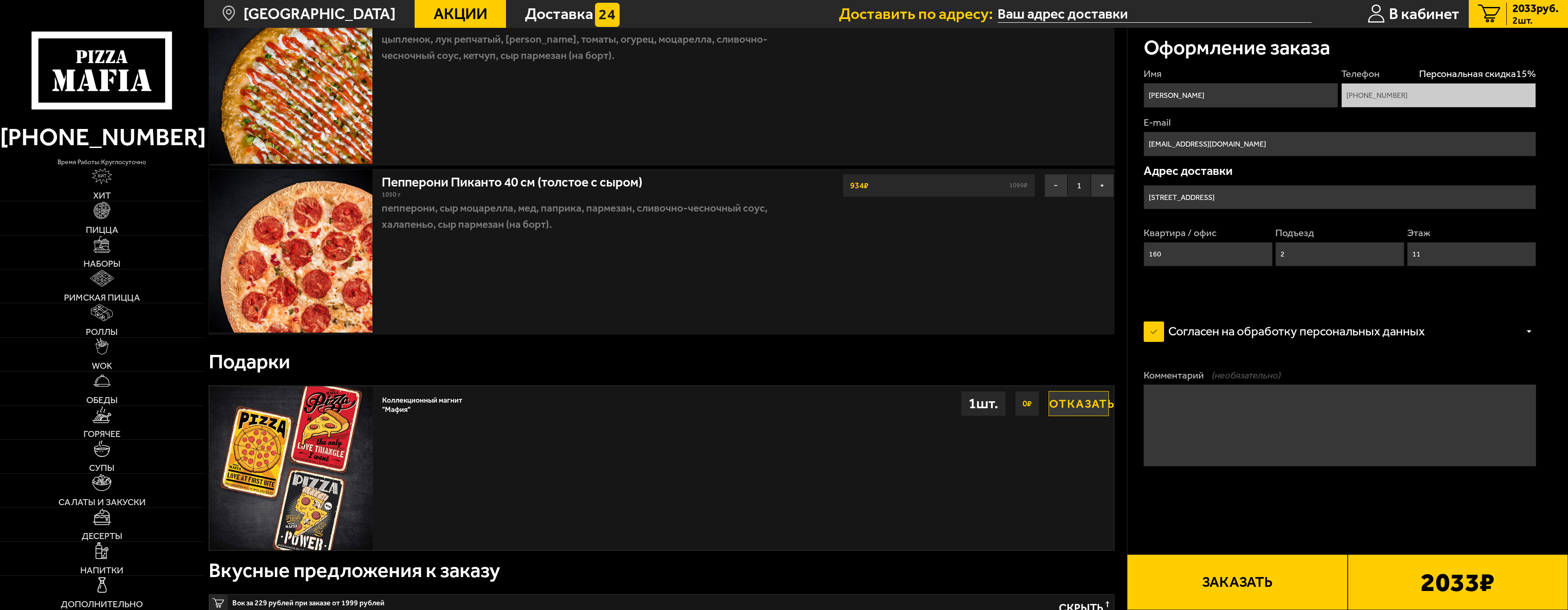
scroll to position [185, 0]
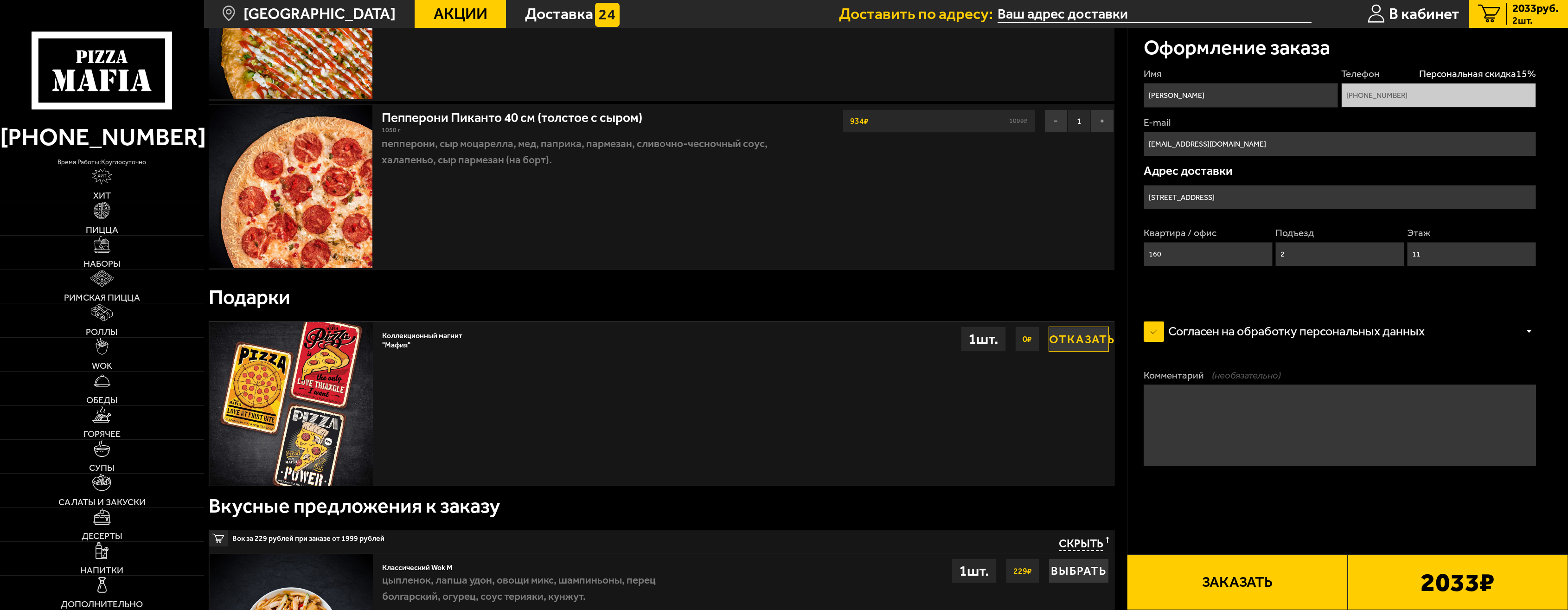
click at [1081, 344] on button "Отказаться" at bounding box center [1078, 339] width 60 height 25
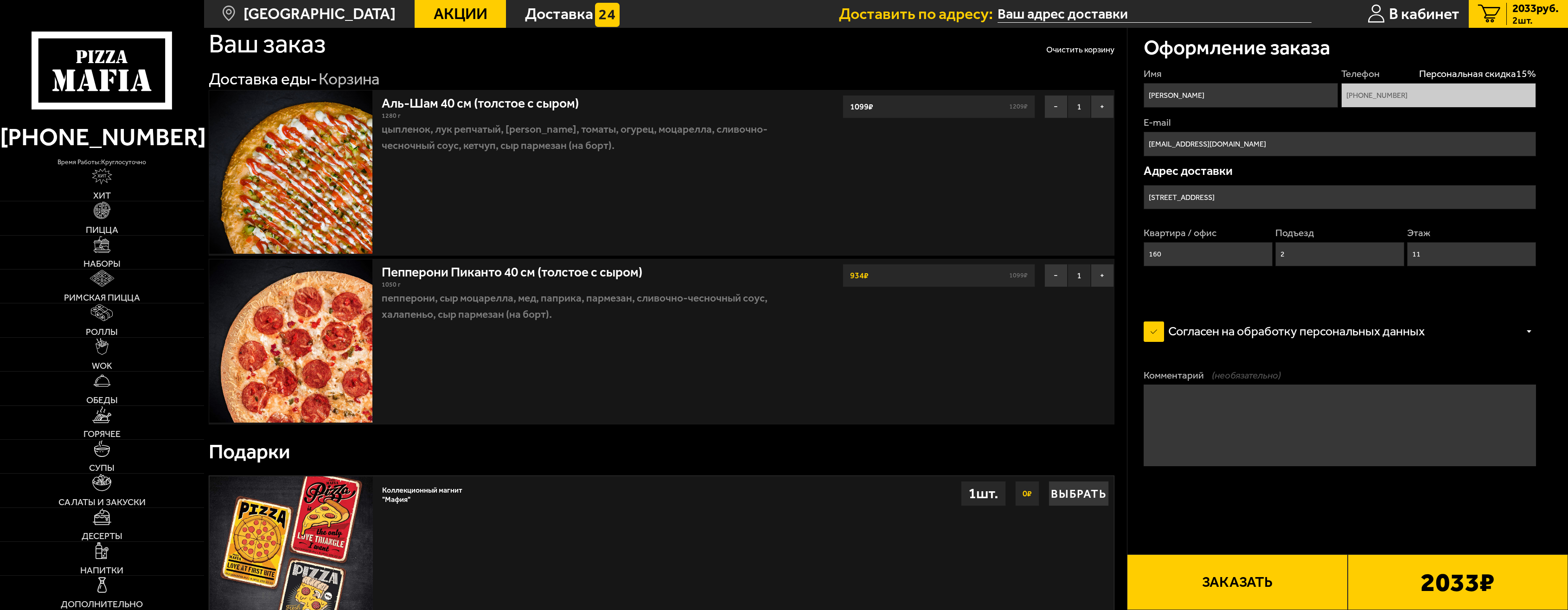
scroll to position [0, 0]
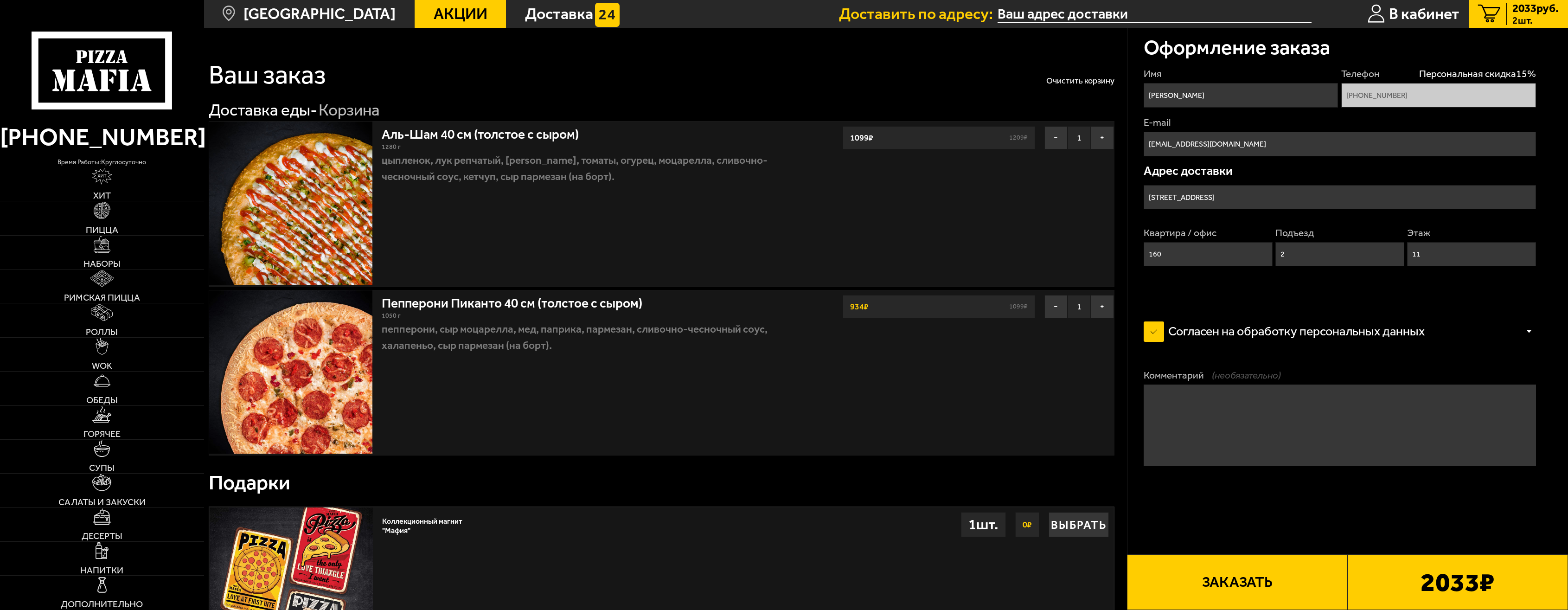
click at [1160, 98] on input "Дарья" at bounding box center [1241, 95] width 194 height 24
drag, startPoint x: 1178, startPoint y: 98, endPoint x: 1125, endPoint y: 96, distance: 53.0
type input "Никита"
click at [1217, 601] on button "Заказать" at bounding box center [1237, 582] width 220 height 56
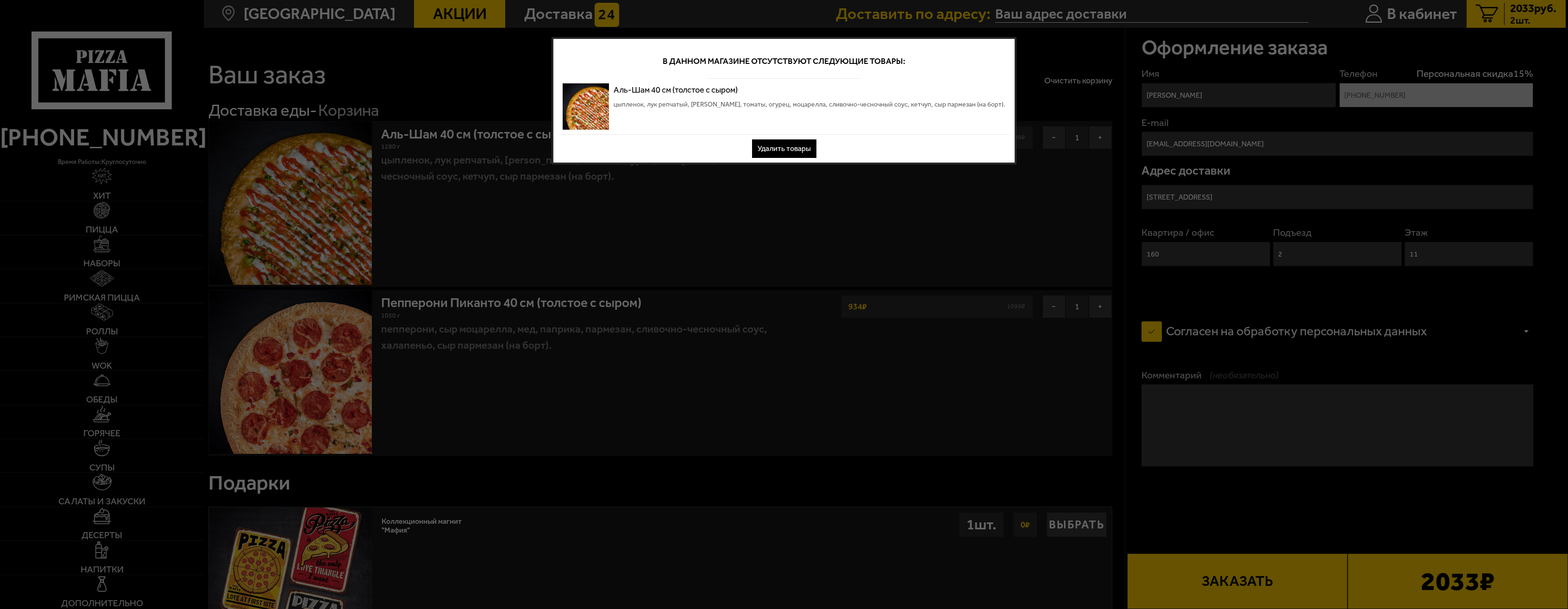
click at [784, 148] on button "Удалить товары" at bounding box center [785, 149] width 65 height 18
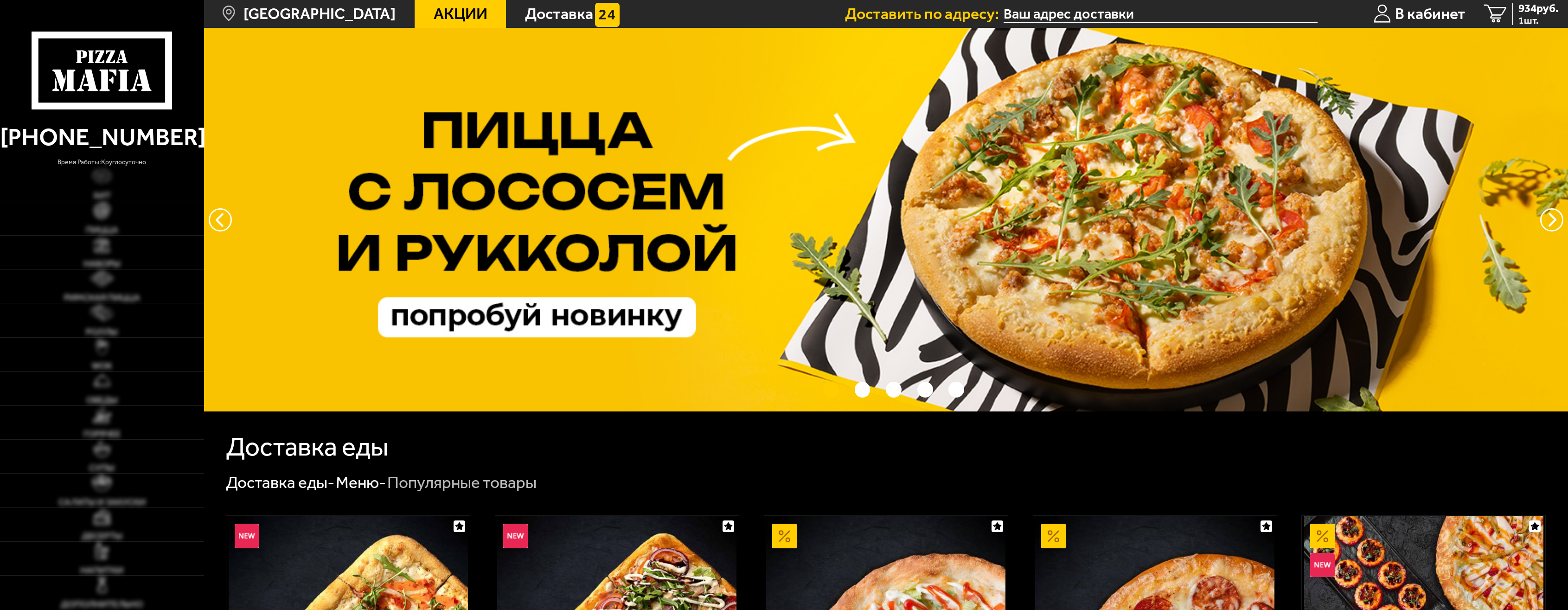
type input "Коломяжский проспект, 28к2"
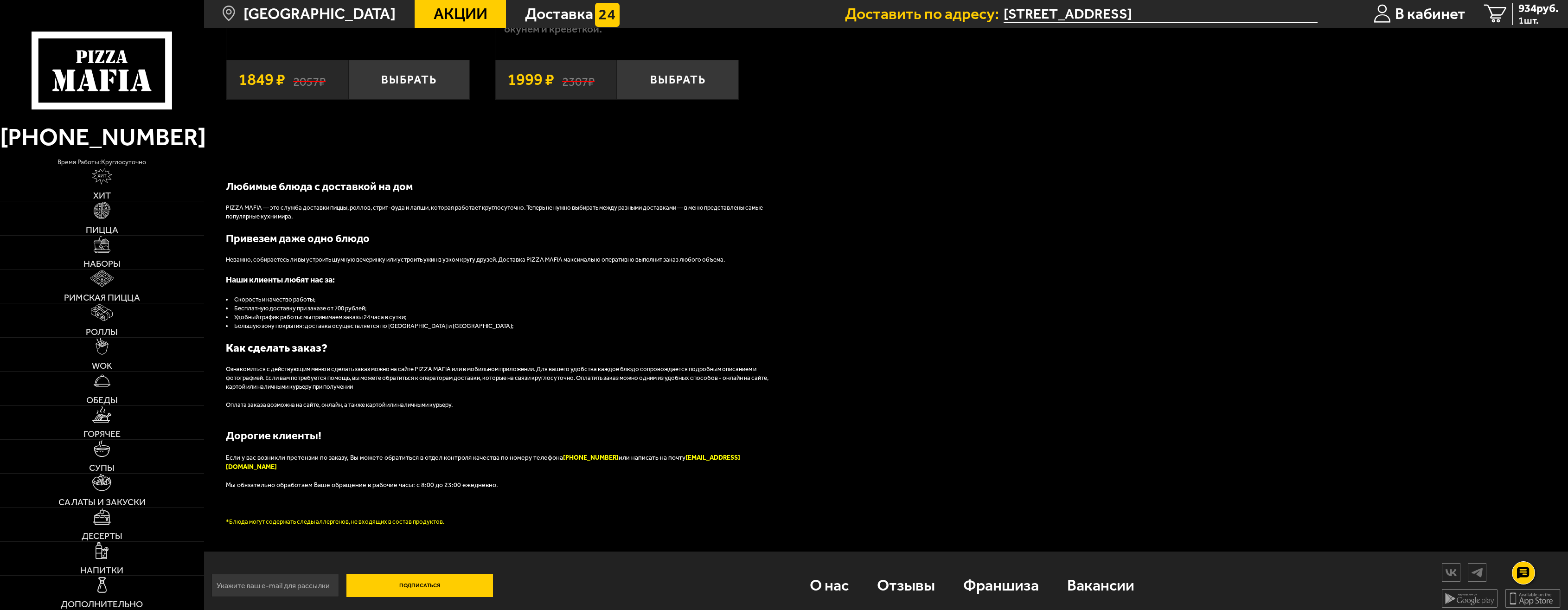
scroll to position [1655, 0]
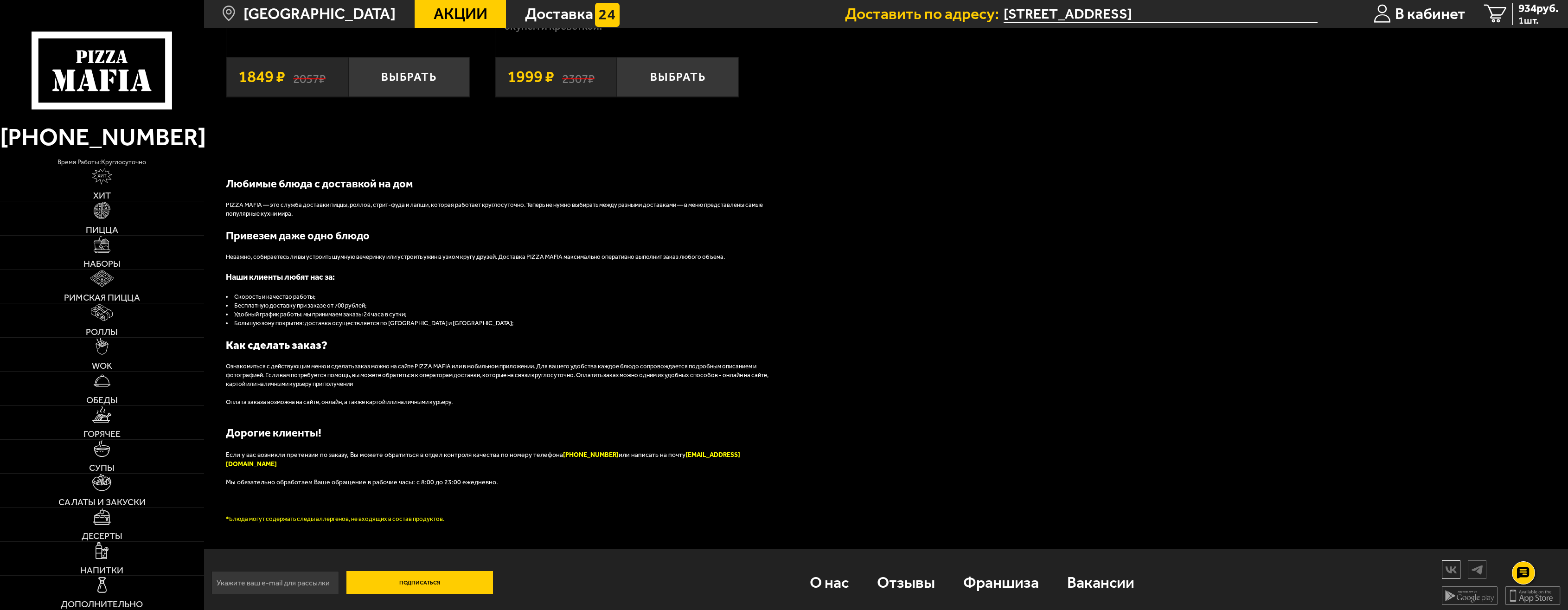
click at [1449, 562] on img at bounding box center [1451, 570] width 18 height 16
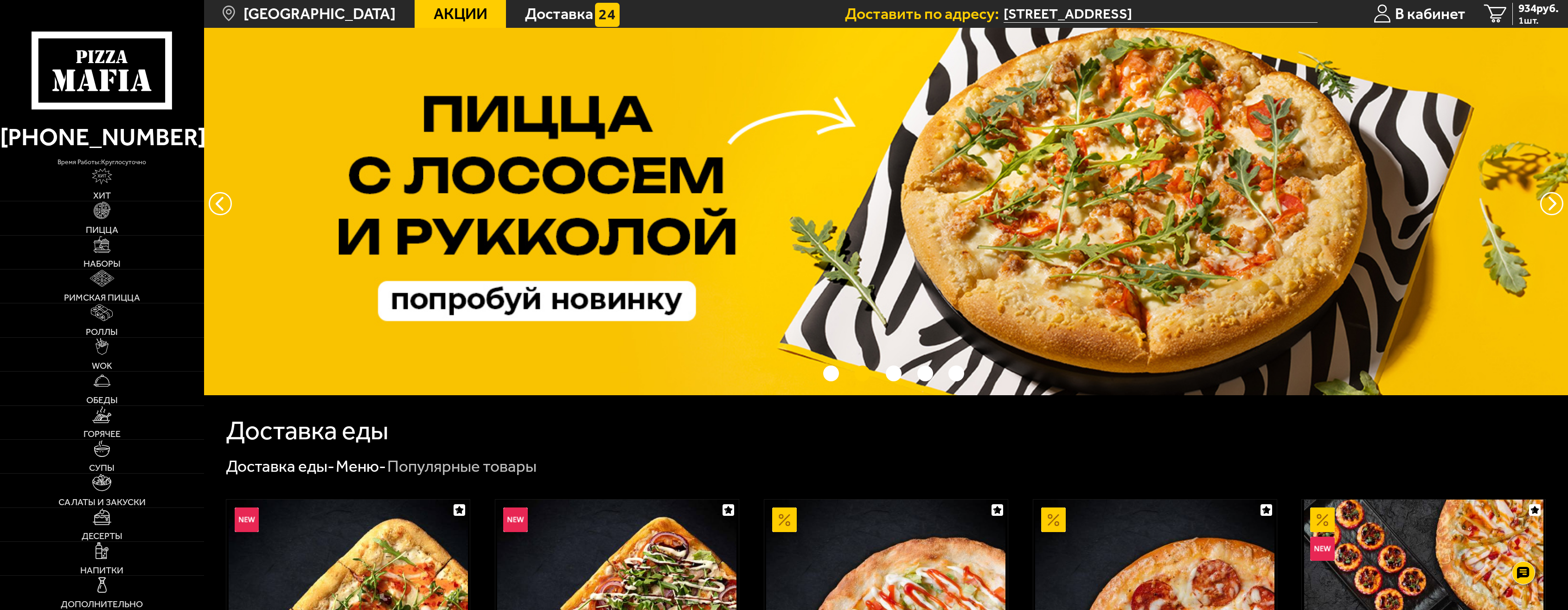
scroll to position [0, 0]
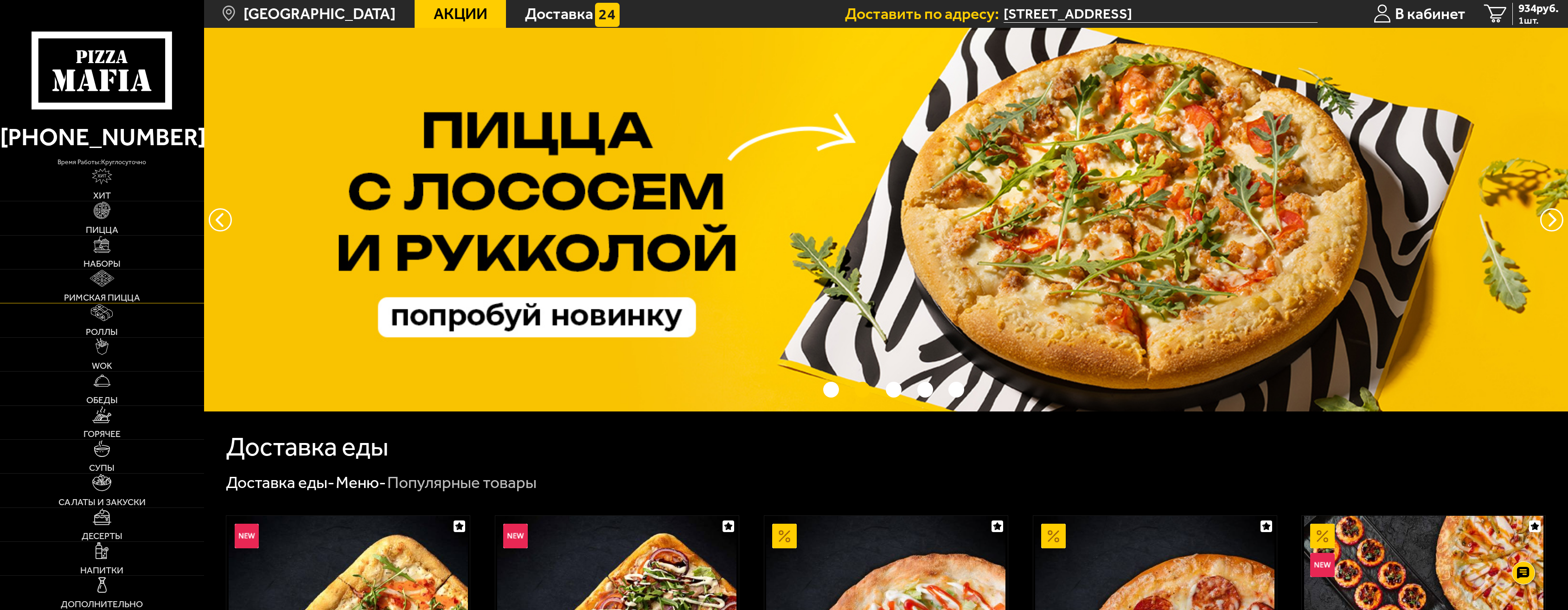
click at [94, 280] on img at bounding box center [102, 278] width 24 height 16
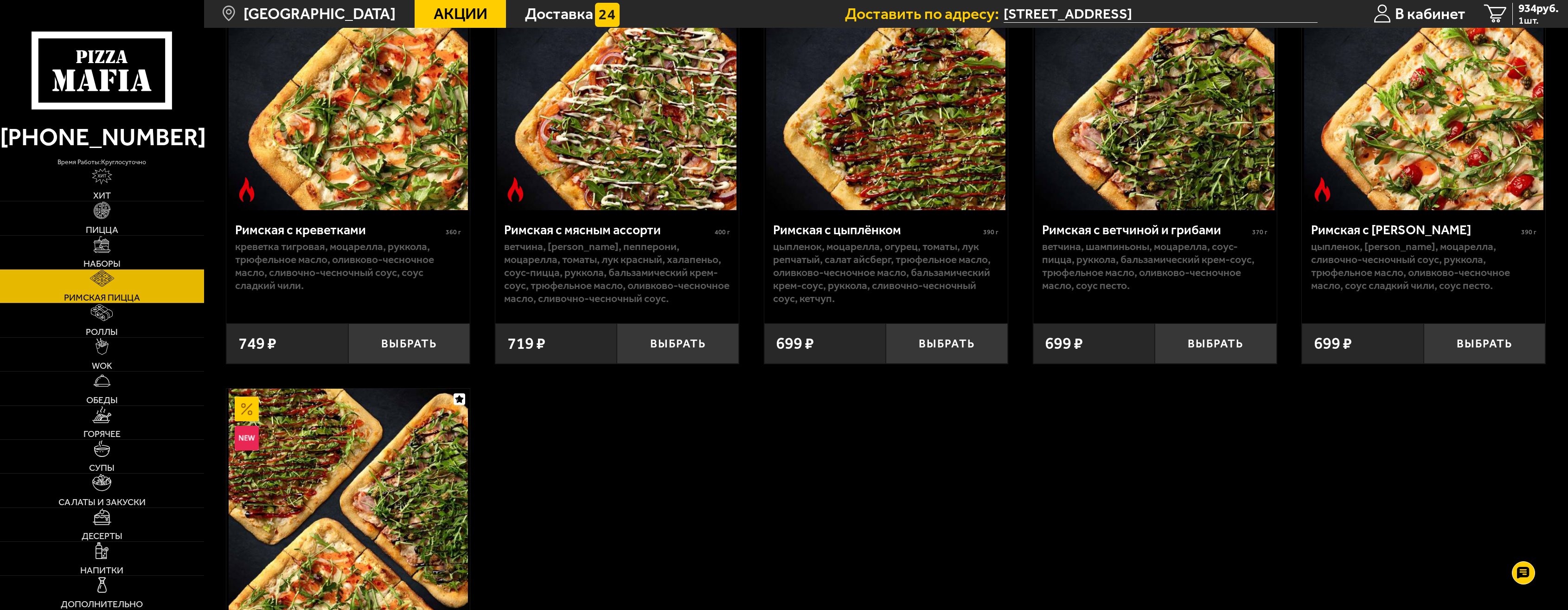
scroll to position [93, 0]
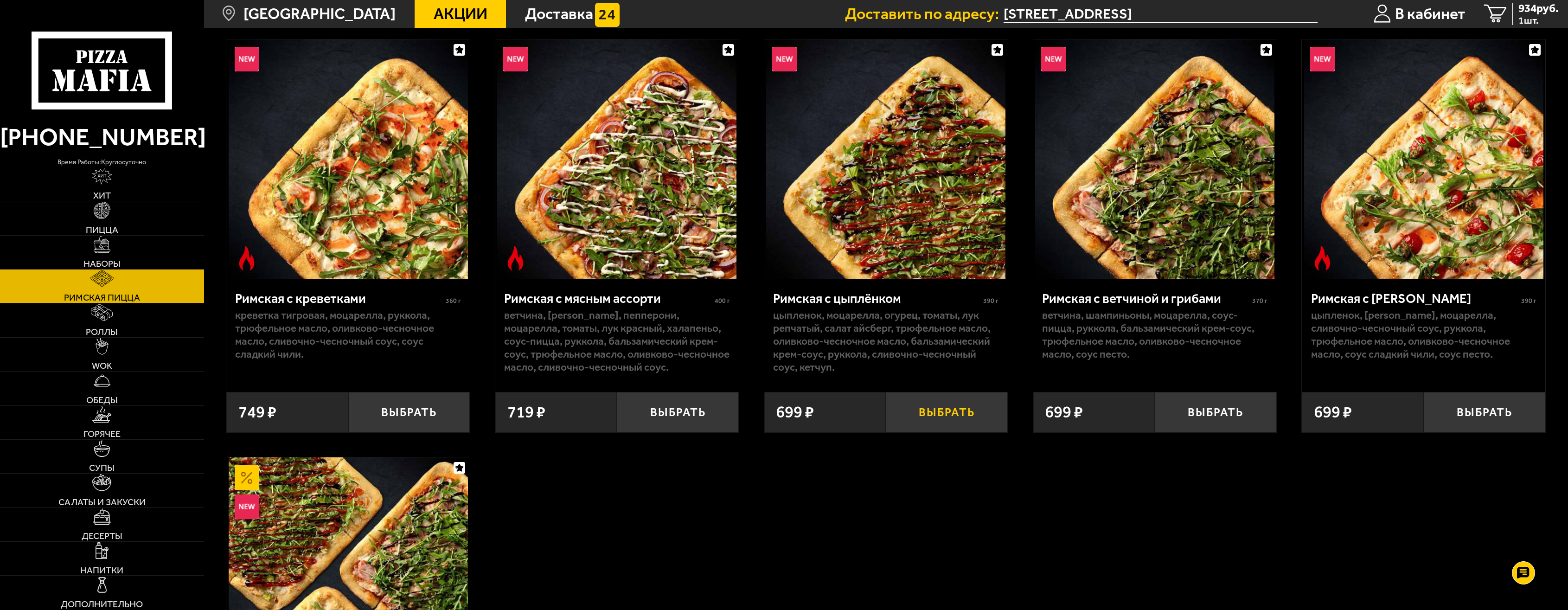
click at [956, 422] on button "Выбрать" at bounding box center [947, 412] width 122 height 40
click at [899, 412] on button "−" at bounding box center [906, 412] width 40 height 40
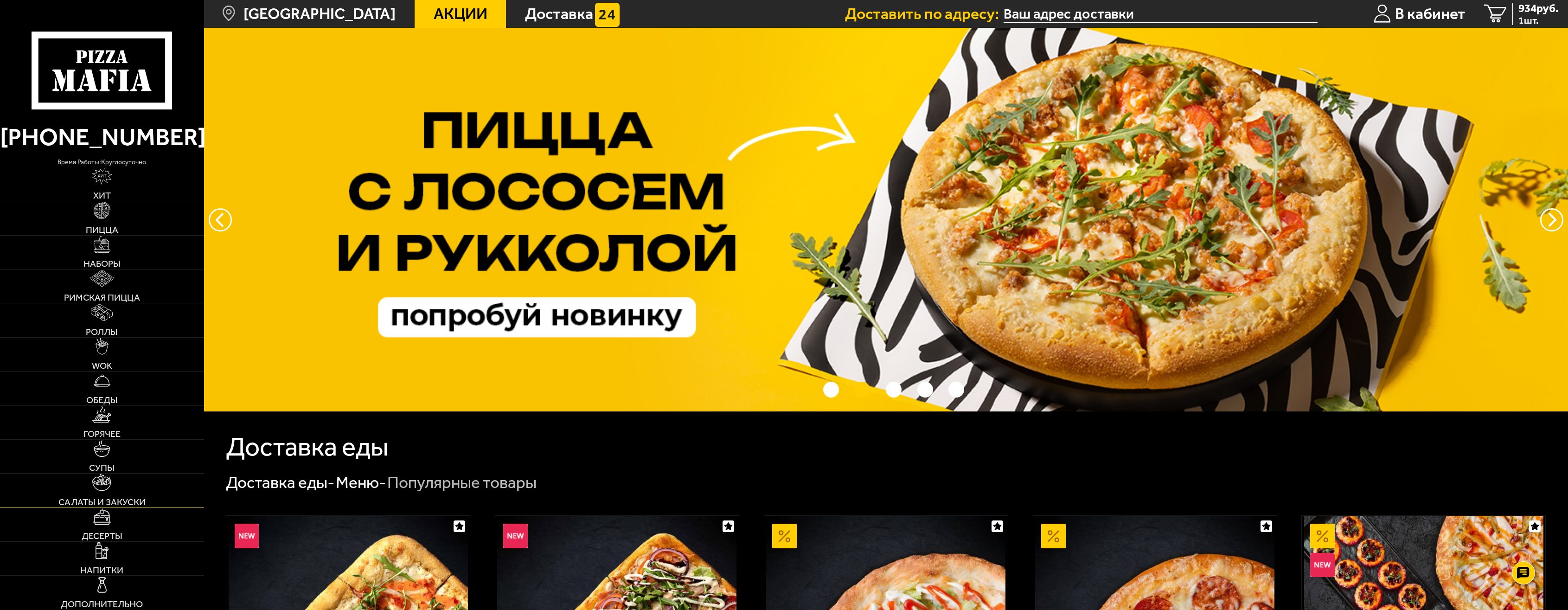
click at [163, 493] on link "Салаты и закуски" at bounding box center [102, 490] width 204 height 34
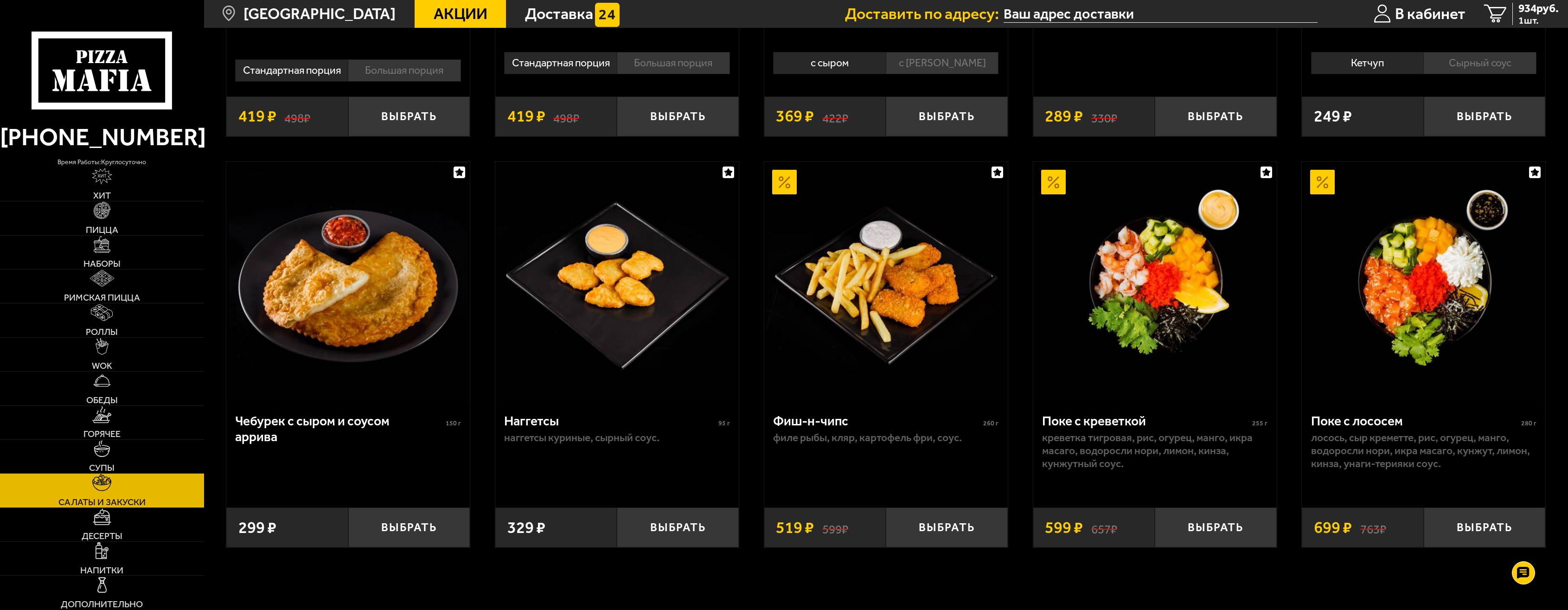
scroll to position [881, 0]
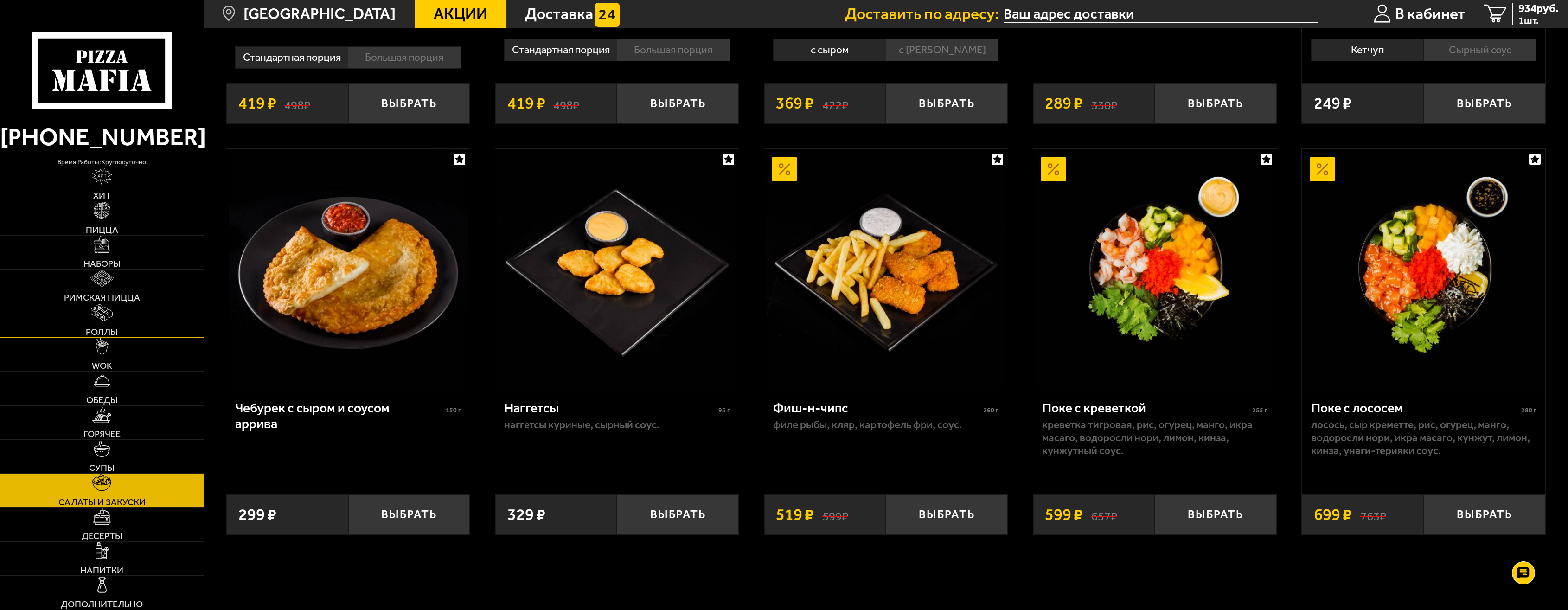
click at [134, 312] on link "Роллы" at bounding box center [102, 320] width 204 height 34
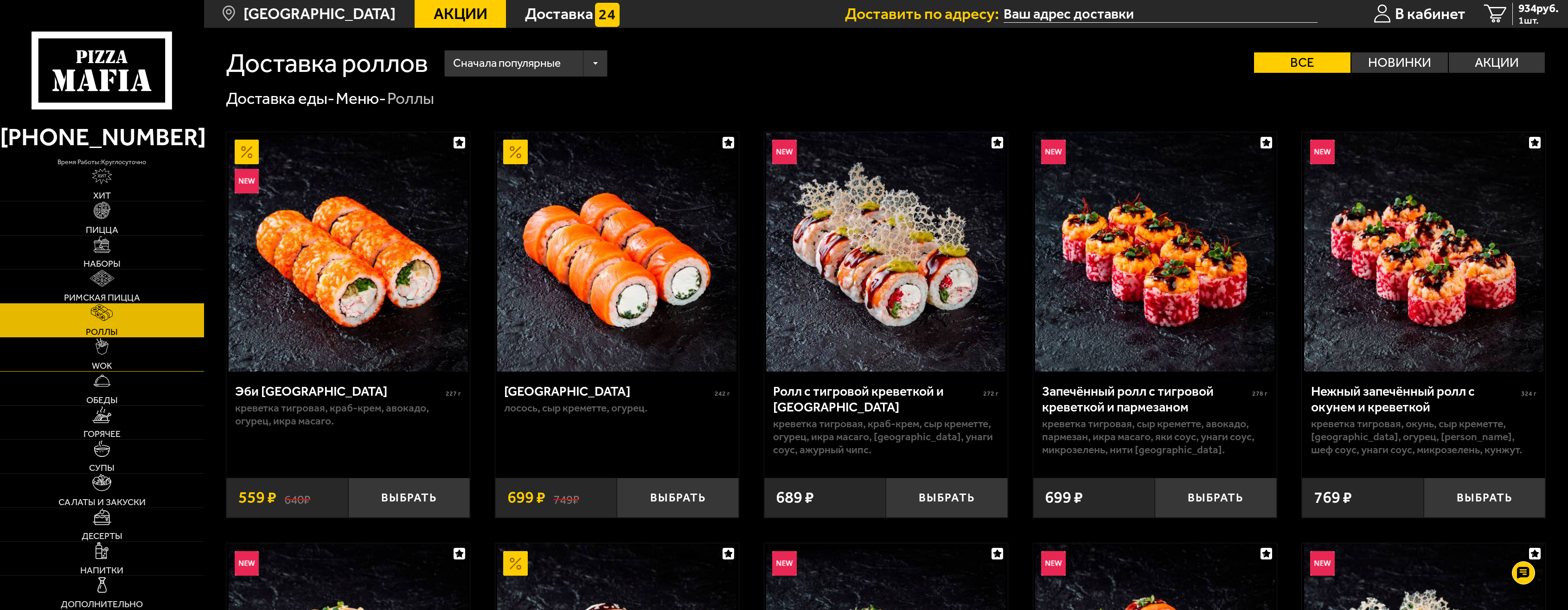
click at [134, 351] on link "WOK" at bounding box center [102, 354] width 204 height 34
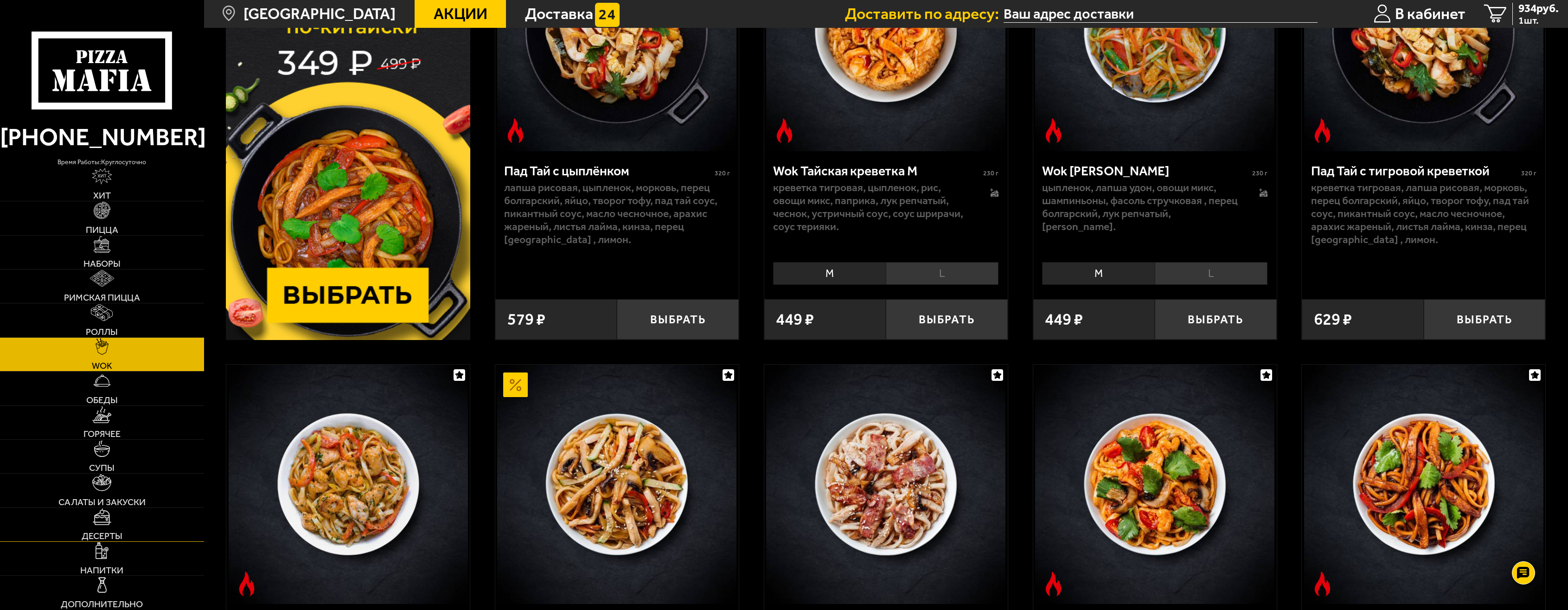
scroll to position [232, 0]
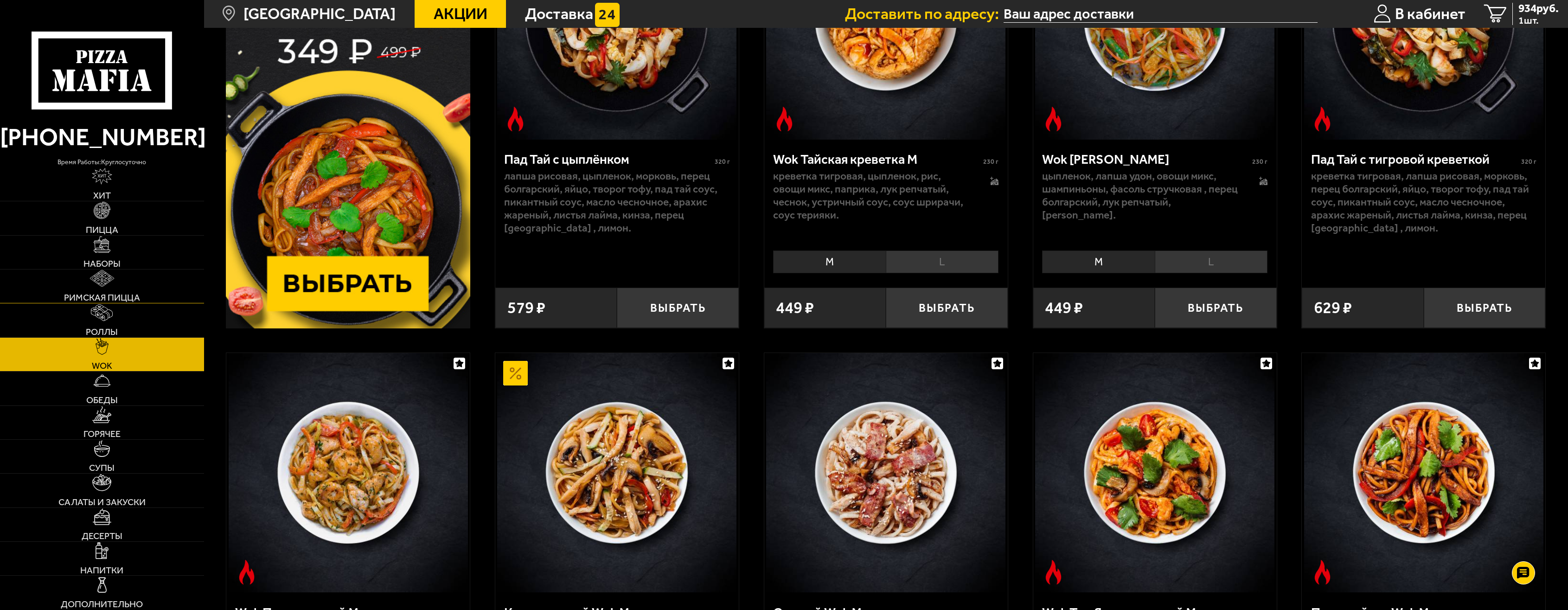
click at [102, 290] on link "Римская пицца" at bounding box center [102, 286] width 204 height 34
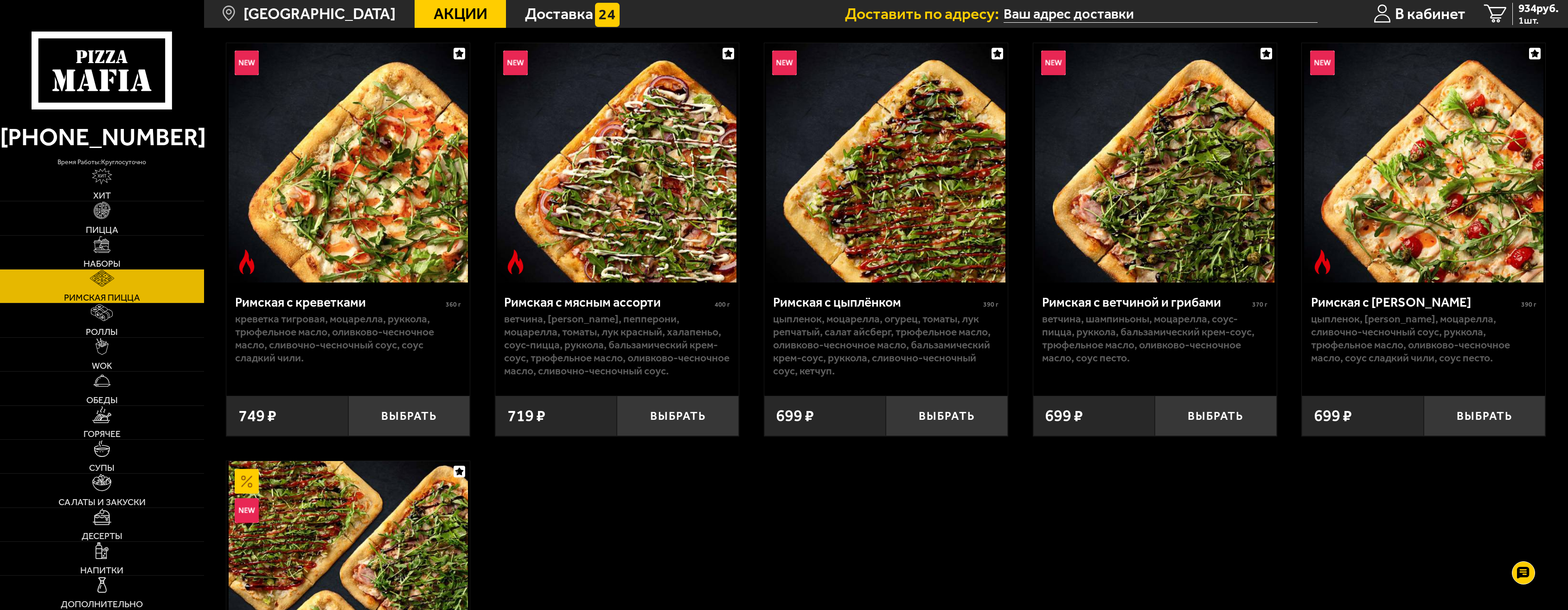
scroll to position [46, 0]
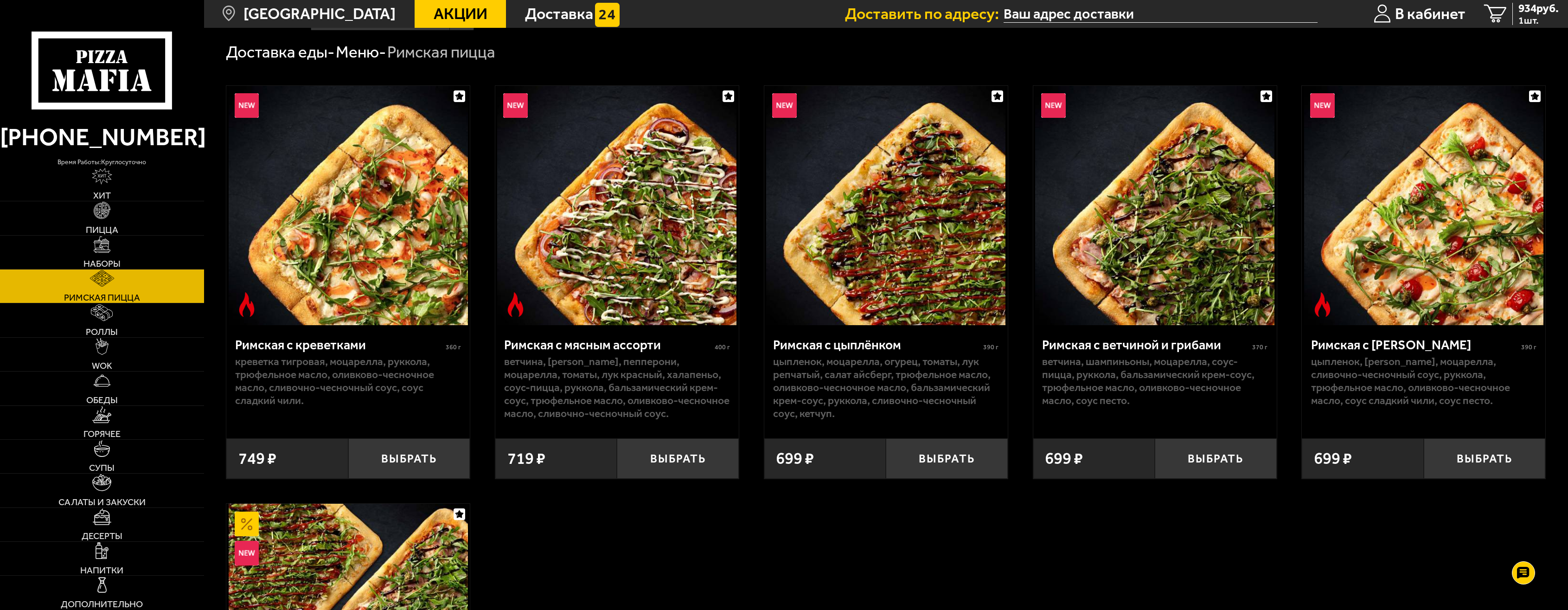
click at [898, 192] on img at bounding box center [886, 206] width 240 height 240
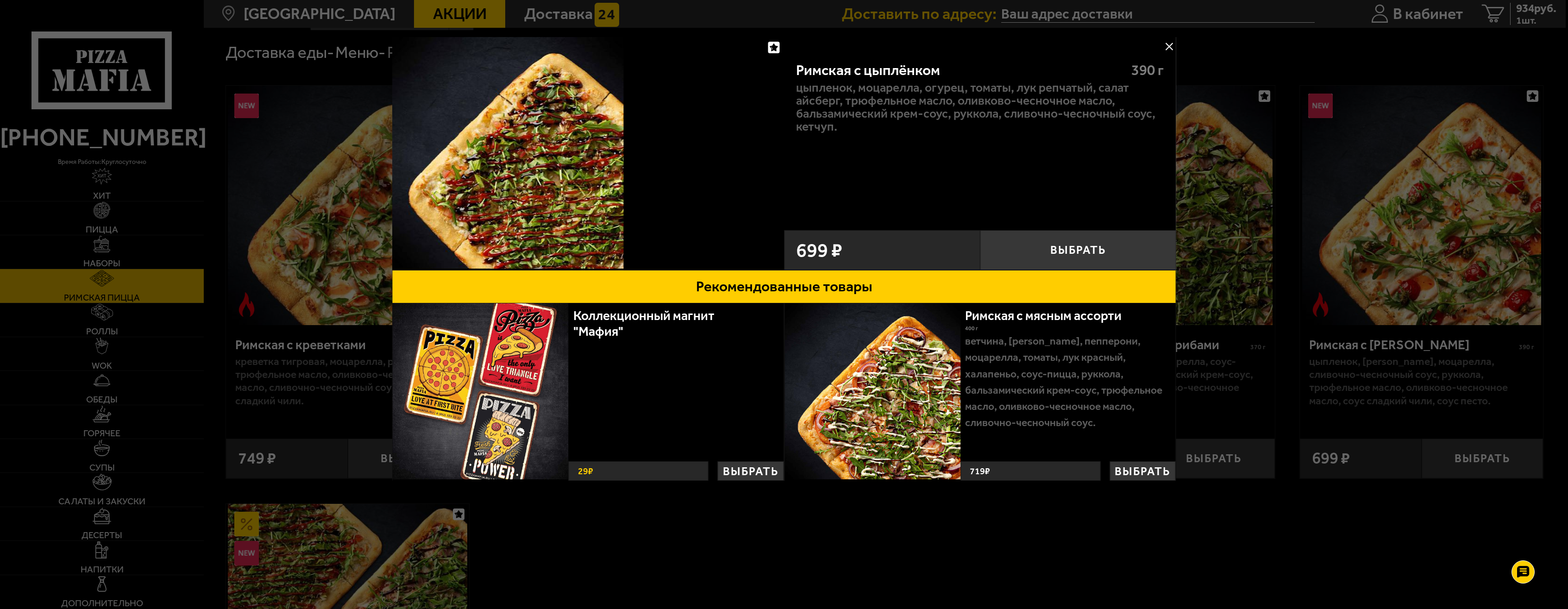
click at [1263, 156] on div at bounding box center [784, 304] width 1568 height 609
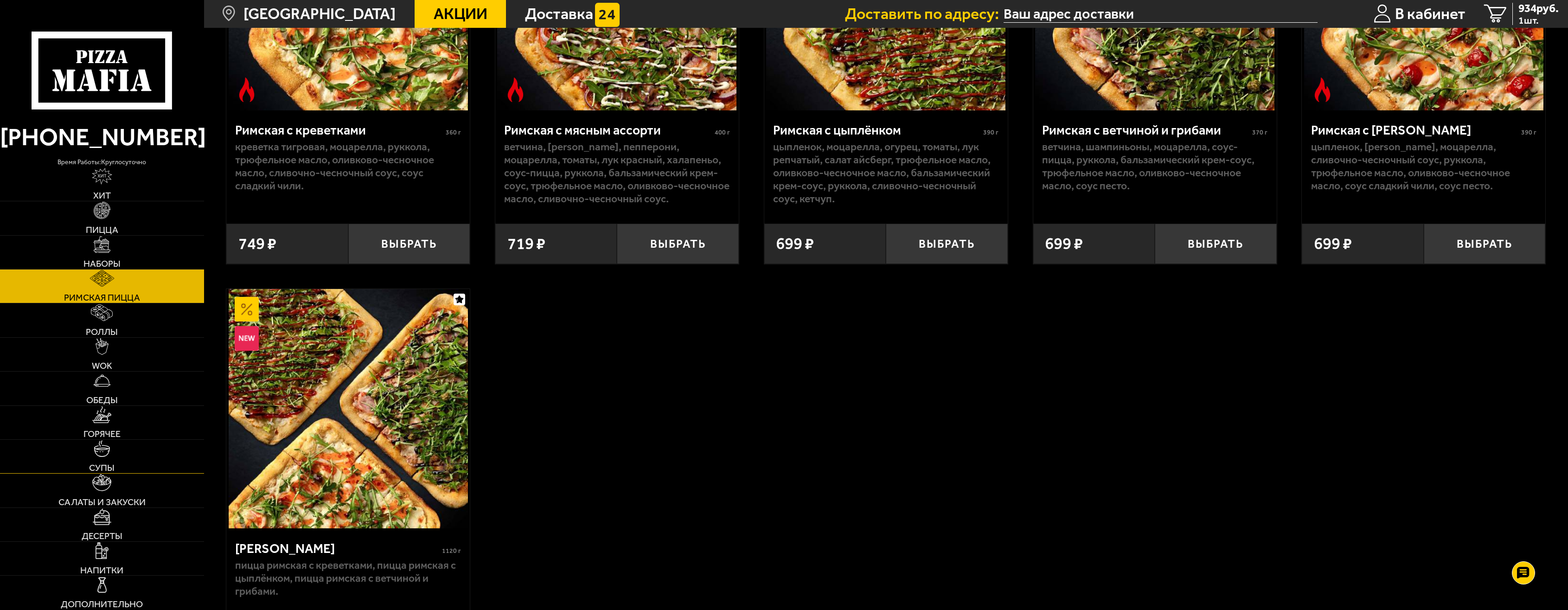
scroll to position [278, 0]
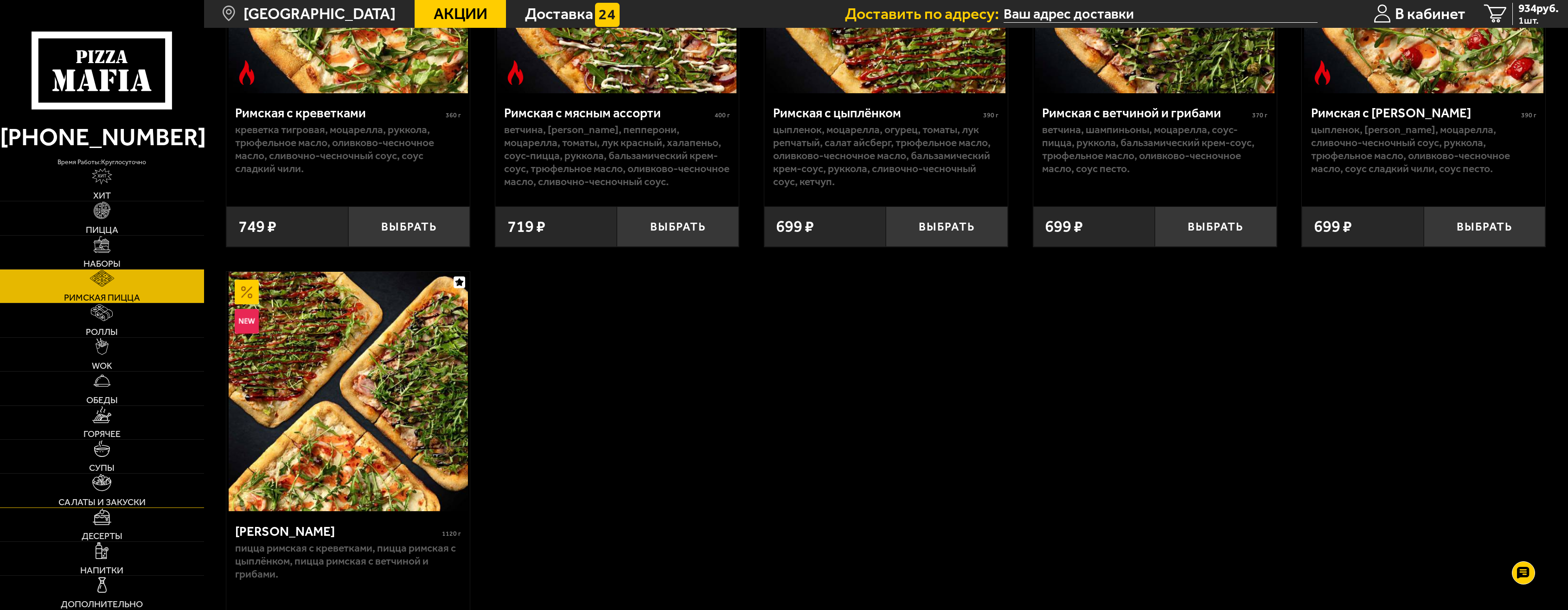
click at [166, 490] on link "Салаты и закуски" at bounding box center [102, 490] width 204 height 34
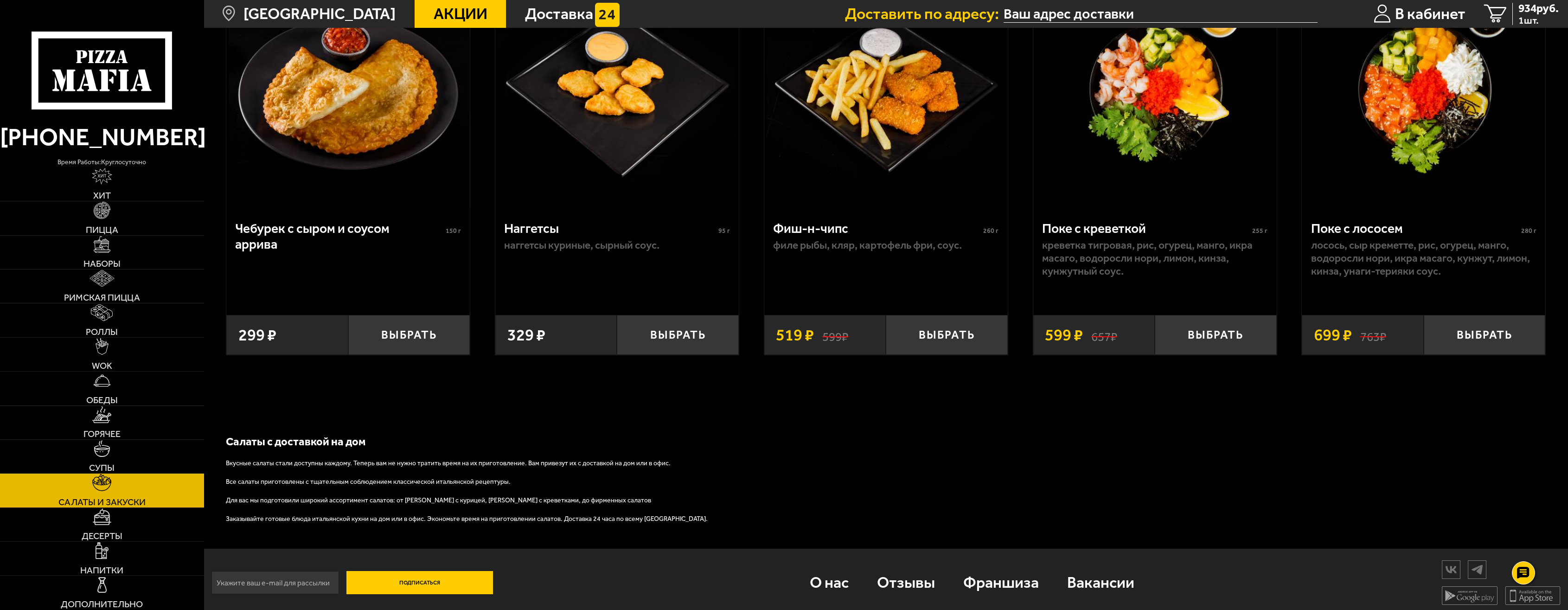
scroll to position [1071, 0]
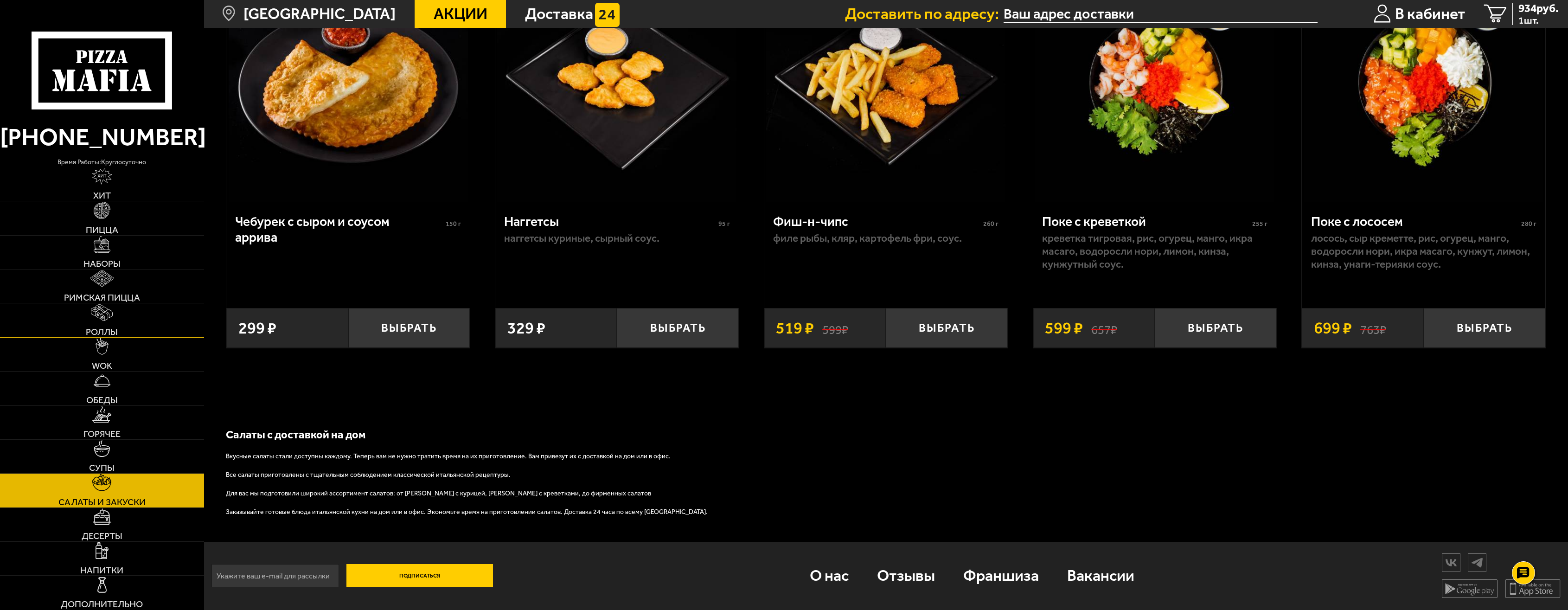
click at [113, 315] on link "Роллы" at bounding box center [102, 320] width 204 height 34
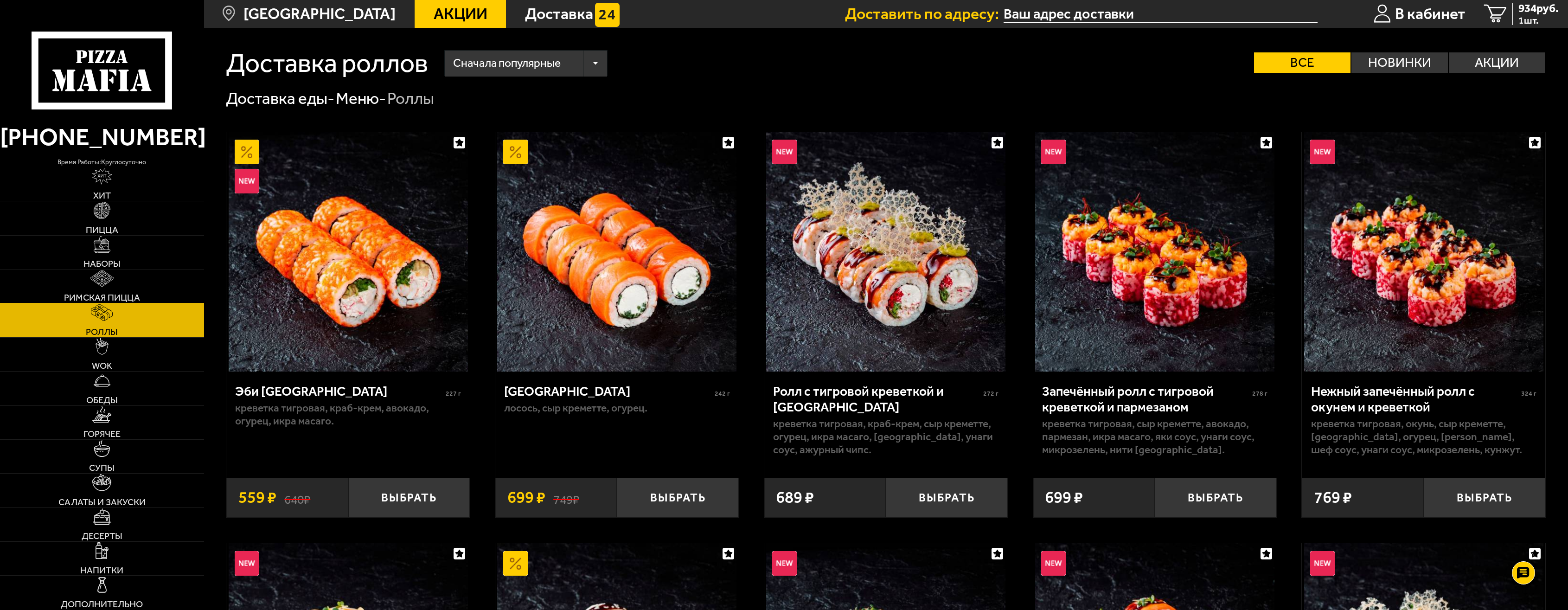
click at [116, 290] on link "Римская пицца" at bounding box center [102, 286] width 204 height 34
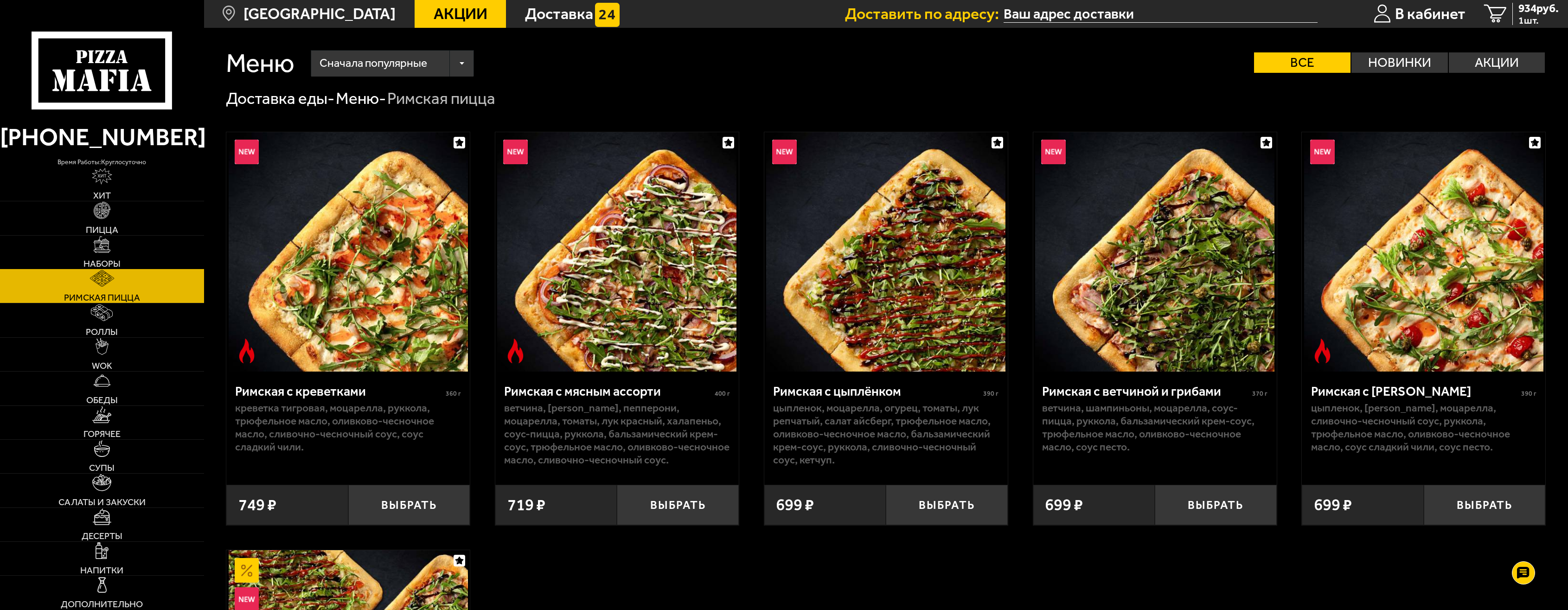
click at [121, 244] on link "Наборы" at bounding box center [102, 252] width 204 height 34
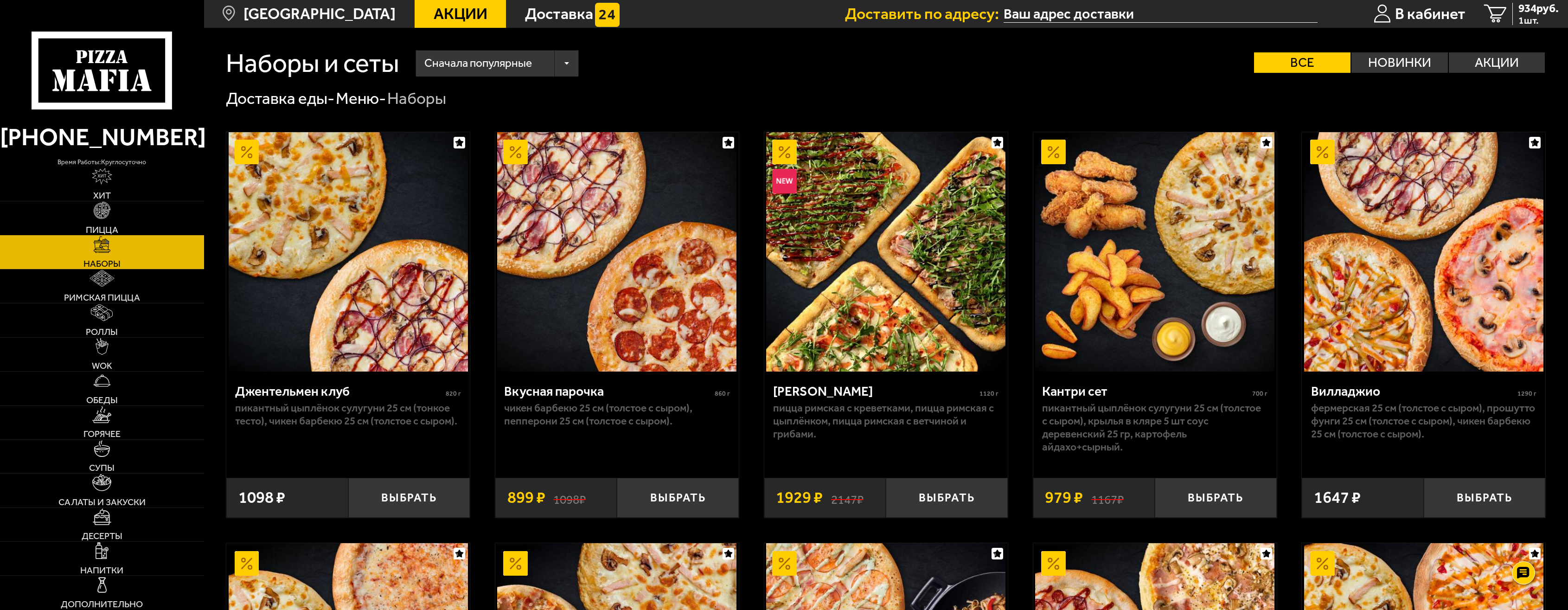
click at [123, 214] on link "Пицца" at bounding box center [102, 218] width 204 height 34
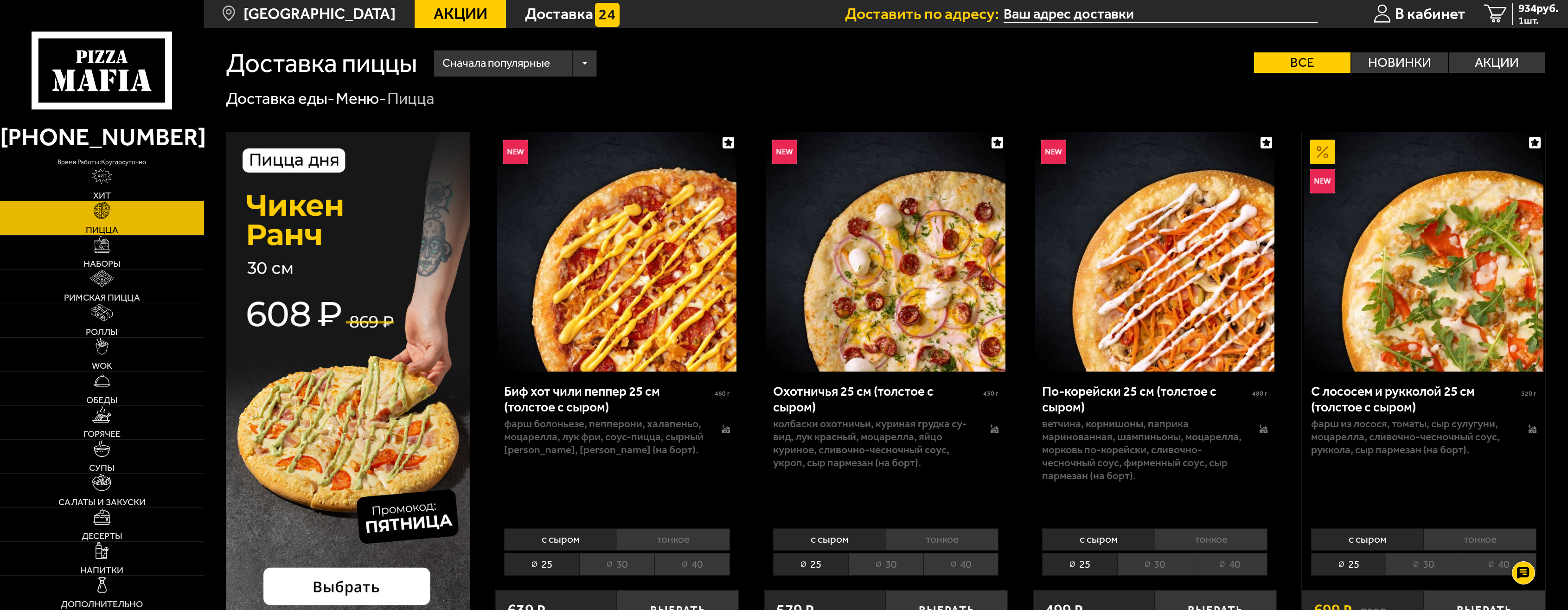
click at [129, 176] on link "Хит" at bounding box center [102, 184] width 204 height 34
